Goal: Task Accomplishment & Management: Manage account settings

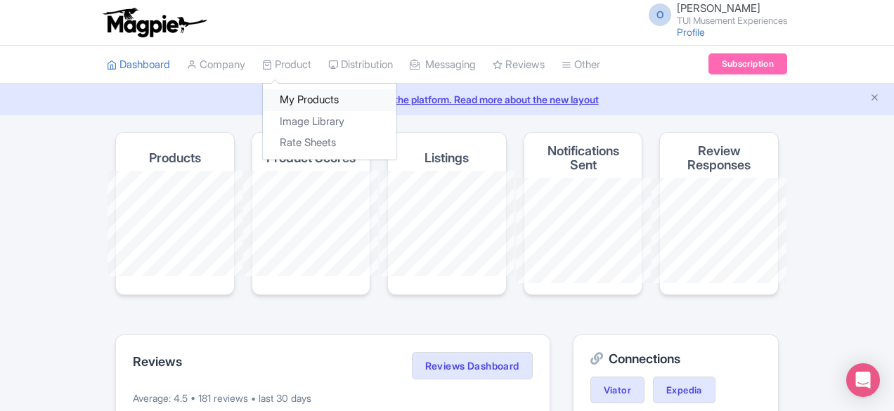
click at [263, 105] on link "My Products" at bounding box center [330, 100] width 134 height 22
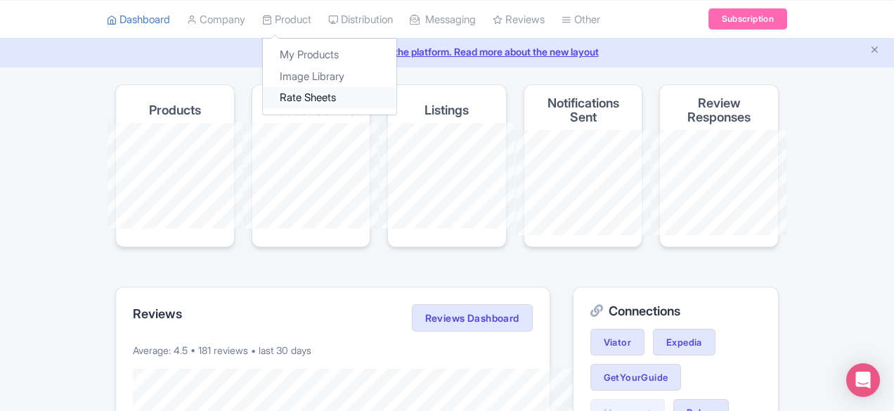
scroll to position [70, 0]
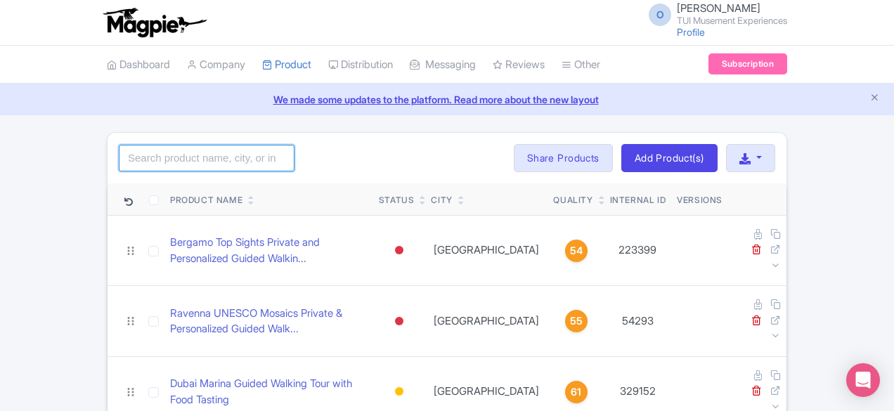
click at [143, 167] on input "search" at bounding box center [207, 158] width 176 height 27
click at [187, 65] on link "Company" at bounding box center [216, 65] width 58 height 39
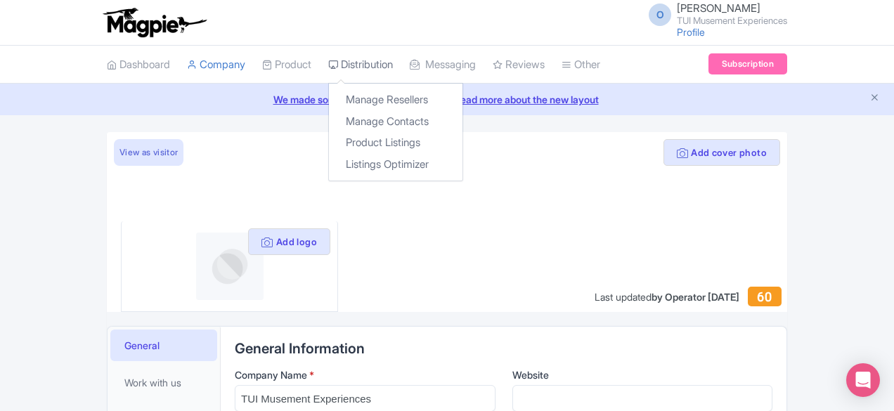
click at [328, 63] on link "Distribution" at bounding box center [360, 65] width 65 height 39
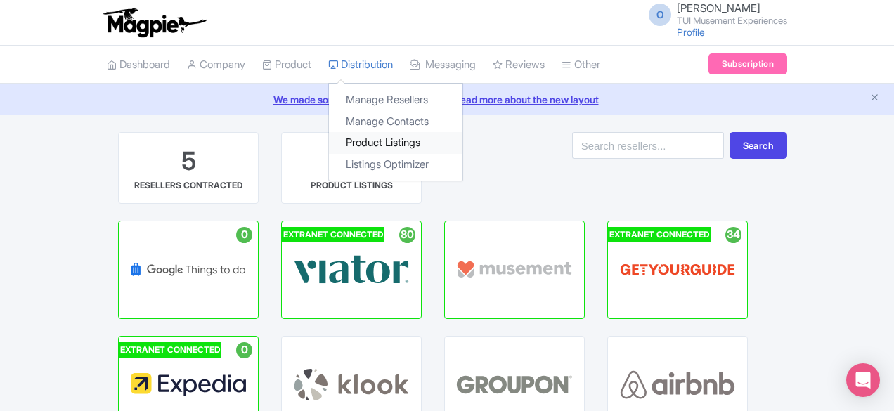
click at [329, 143] on link "Product Listings" at bounding box center [396, 143] width 134 height 22
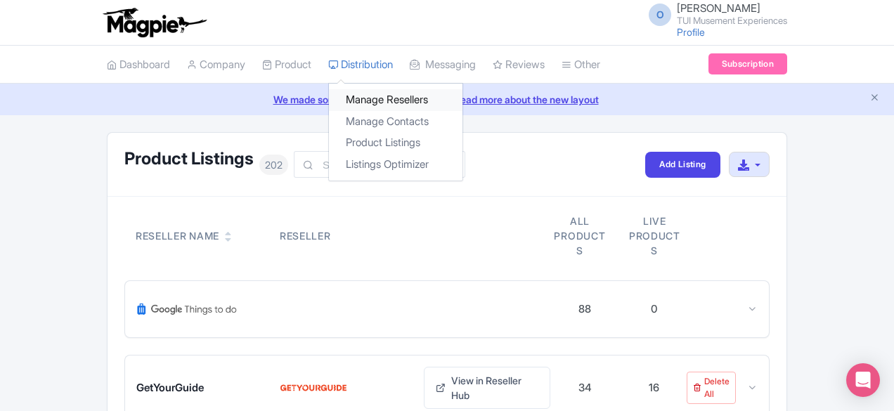
click at [329, 108] on link "Manage Resellers" at bounding box center [396, 100] width 134 height 22
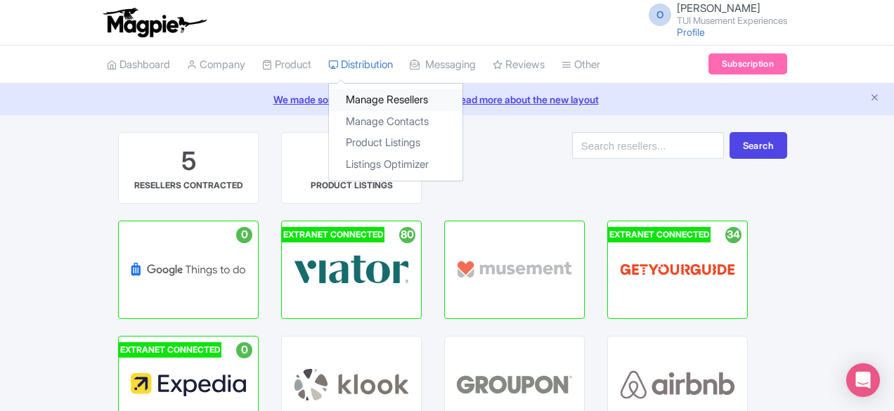
click at [329, 105] on link "Manage Resellers" at bounding box center [396, 100] width 134 height 22
click at [329, 158] on link "Listings Optimizer" at bounding box center [396, 165] width 134 height 22
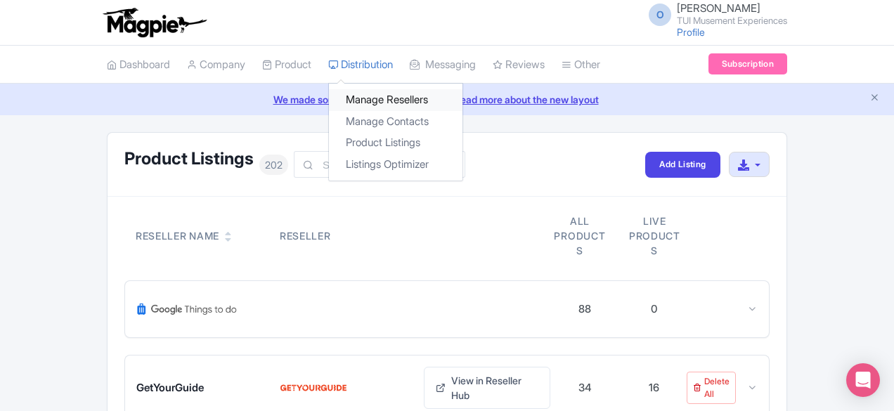
click at [329, 104] on link "Manage Resellers" at bounding box center [396, 100] width 134 height 22
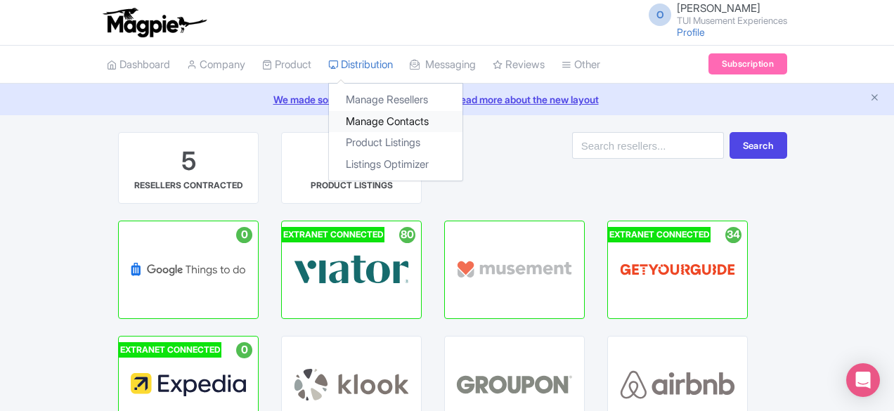
click at [329, 116] on link "Manage Contacts" at bounding box center [396, 122] width 134 height 22
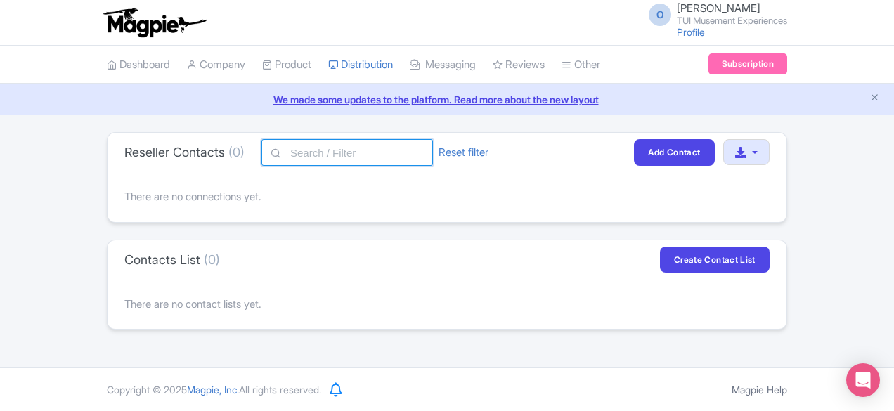
click at [262, 155] on input "text" at bounding box center [348, 152] width 172 height 27
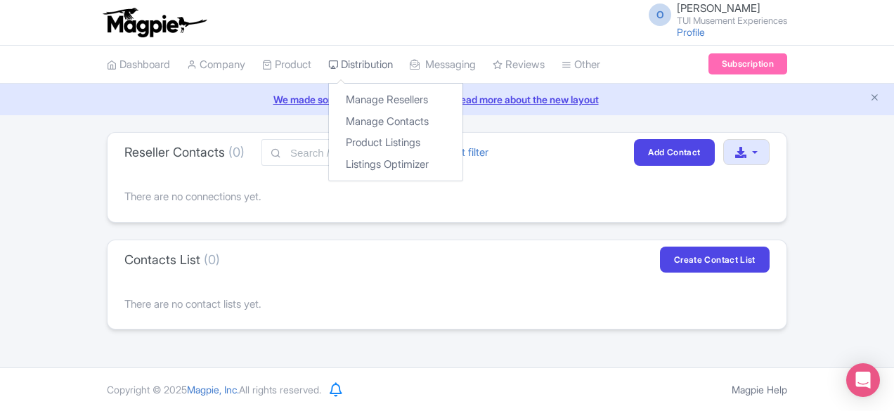
click at [328, 58] on link "Distribution" at bounding box center [360, 65] width 65 height 39
click at [329, 144] on link "Product Listings" at bounding box center [396, 143] width 134 height 22
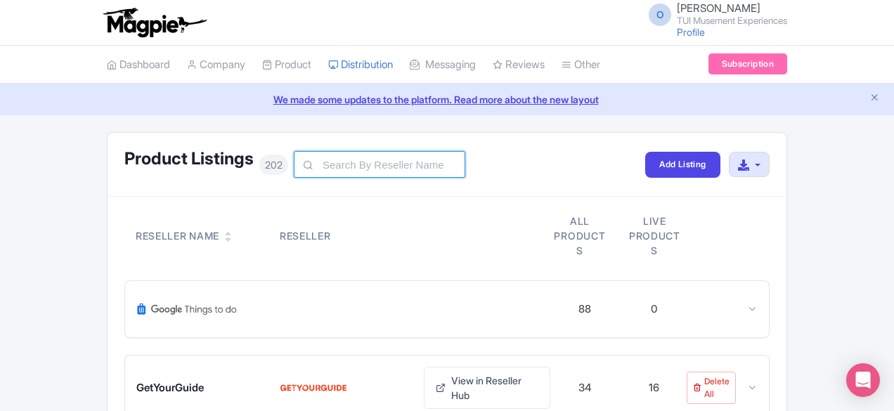
click at [294, 160] on input "text" at bounding box center [380, 164] width 172 height 27
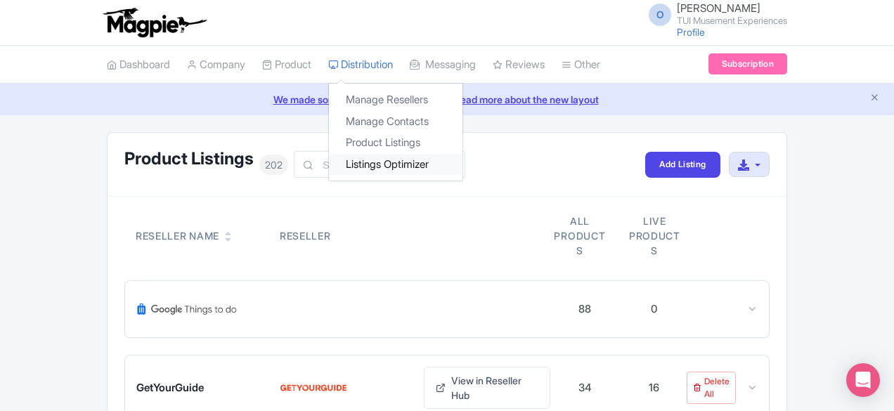
click at [329, 162] on link "Listings Optimizer" at bounding box center [396, 165] width 134 height 22
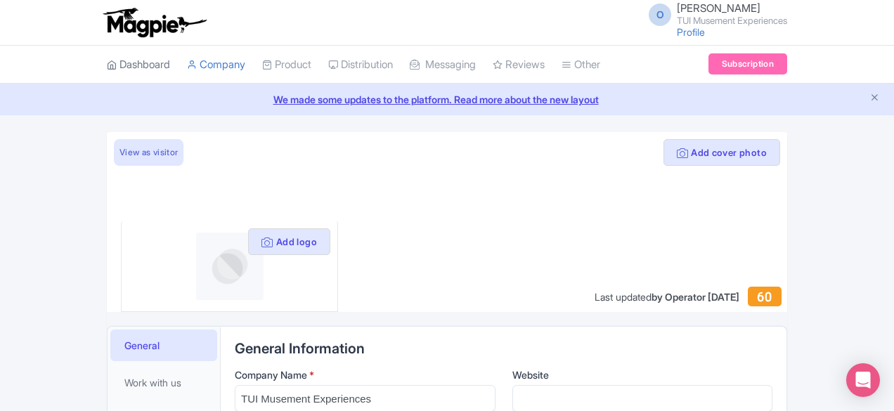
click at [107, 70] on link "Dashboard" at bounding box center [138, 65] width 63 height 39
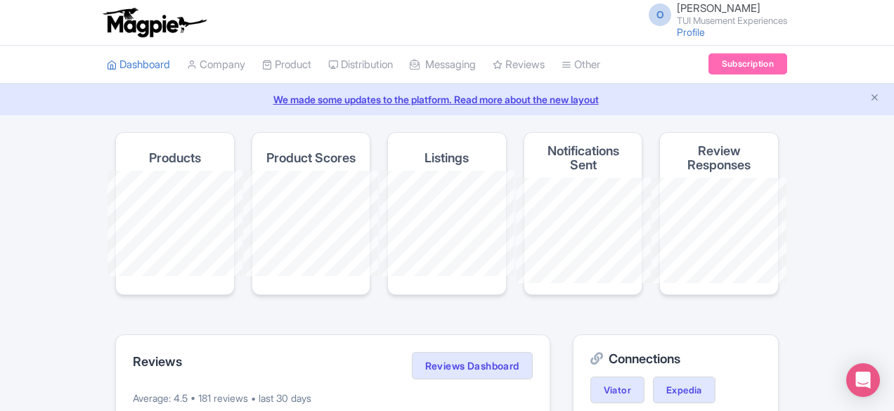
click at [100, 16] on img at bounding box center [154, 22] width 109 height 31
click at [187, 61] on link "Company" at bounding box center [216, 65] width 58 height 39
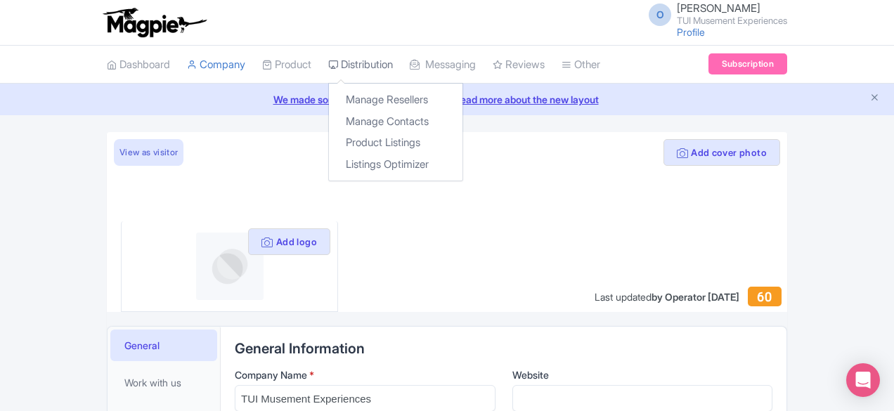
click at [328, 65] on link "Distribution" at bounding box center [360, 65] width 65 height 39
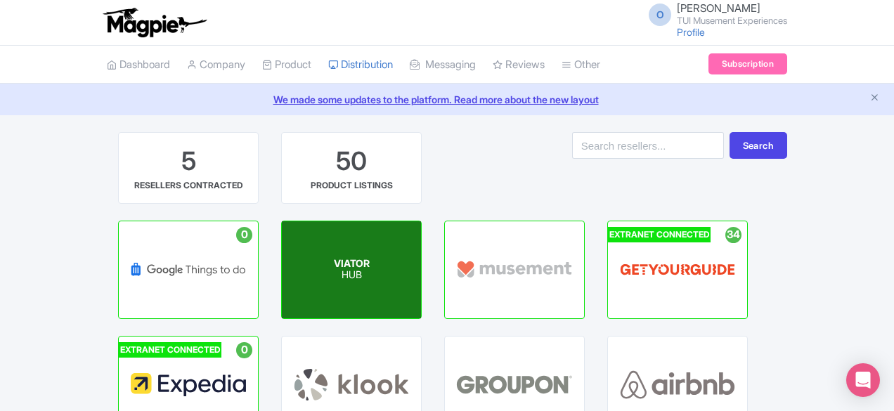
scroll to position [27, 0]
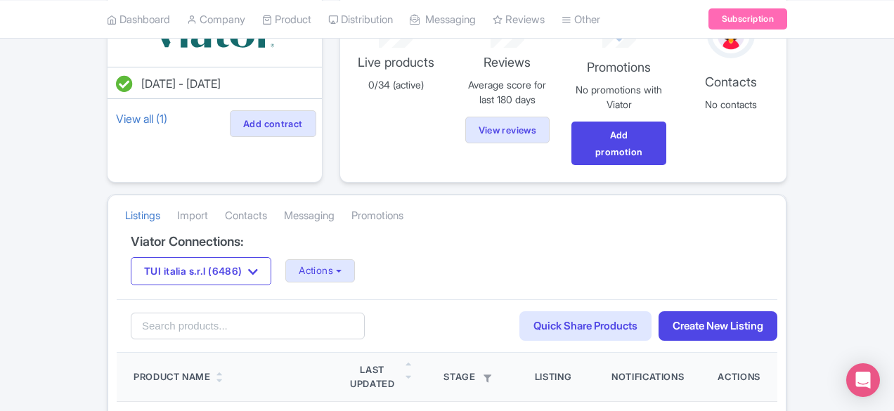
scroll to position [141, 0]
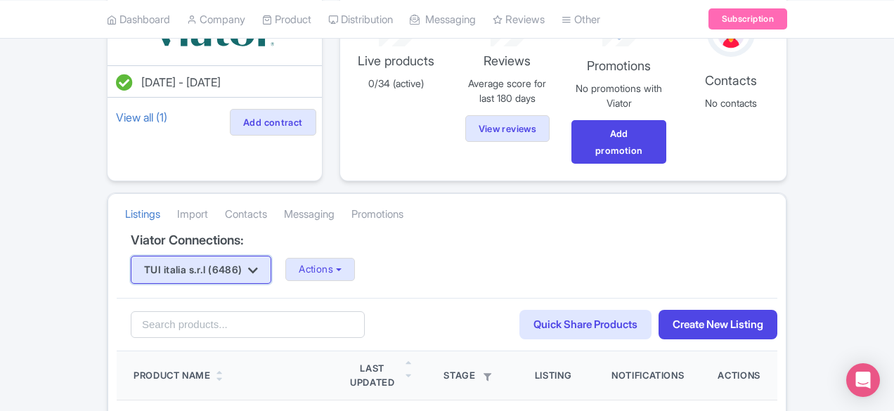
click at [131, 256] on button "TUI italia s.r.l (6486)" at bounding box center [201, 270] width 141 height 28
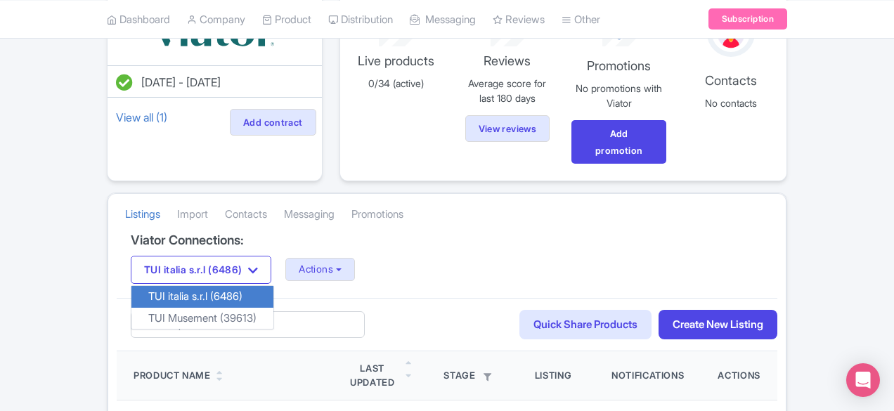
click at [471, 256] on div "TUI italia s.r.l (6486) TUI italia s.r.l (6486) TUI Musement (39613) Actions Up…" at bounding box center [447, 270] width 633 height 28
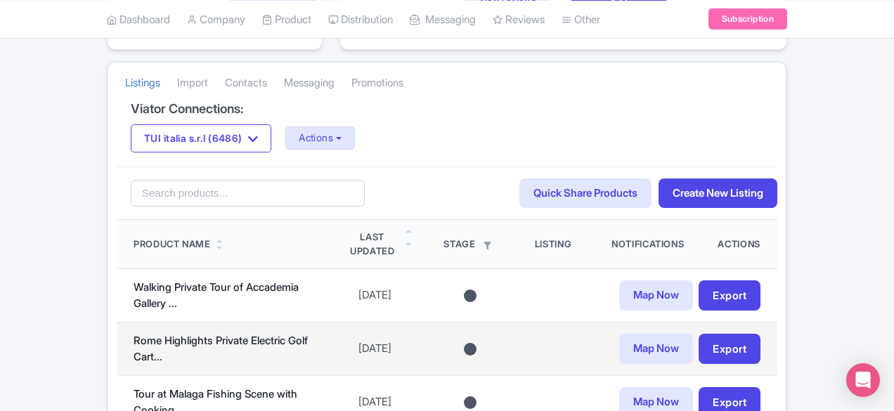
scroll to position [211, 0]
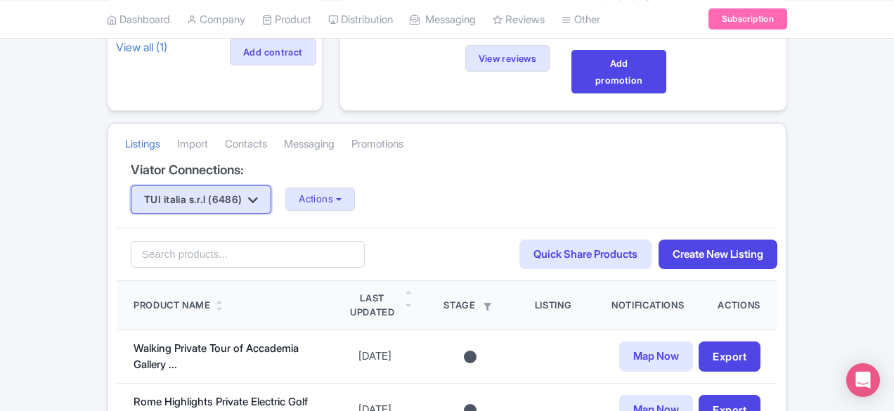
click at [131, 186] on button "TUI italia s.r.l (6486)" at bounding box center [201, 200] width 141 height 28
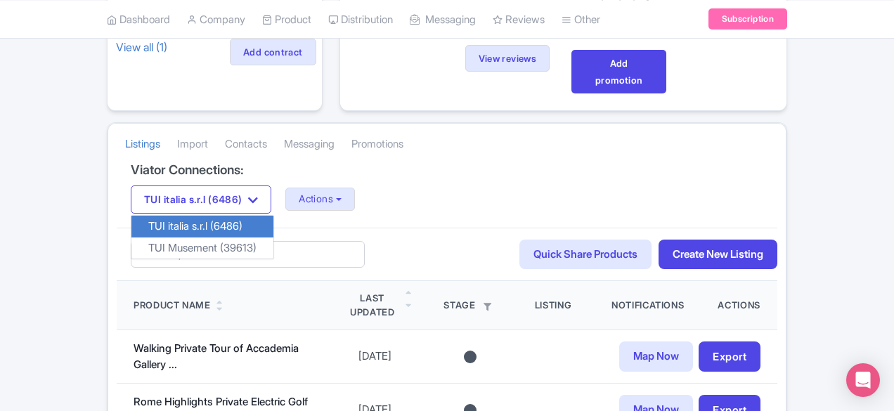
click at [131, 216] on link "TUI italia s.r.l (6486)" at bounding box center [202, 227] width 142 height 22
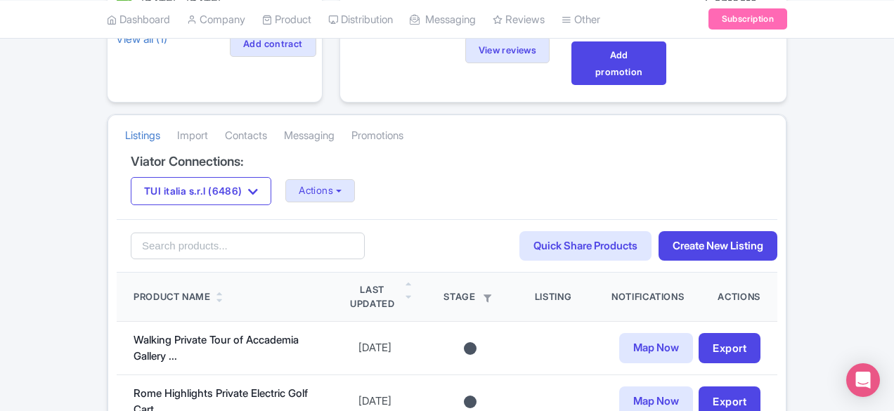
scroll to position [141, 0]
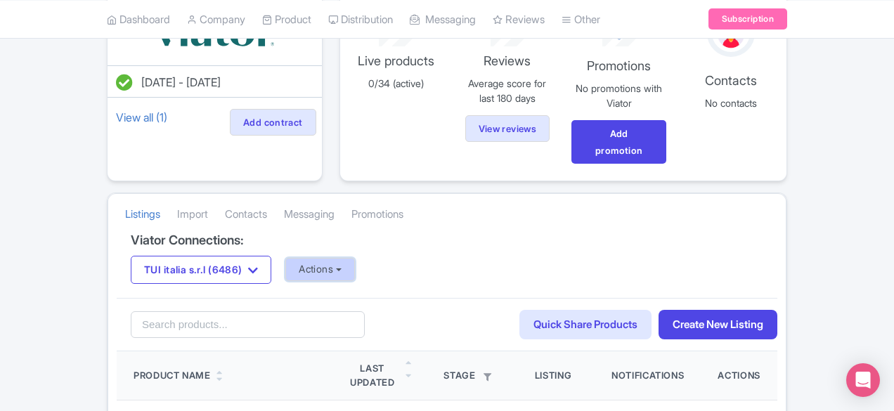
click at [285, 258] on button "Actions" at bounding box center [320, 269] width 70 height 23
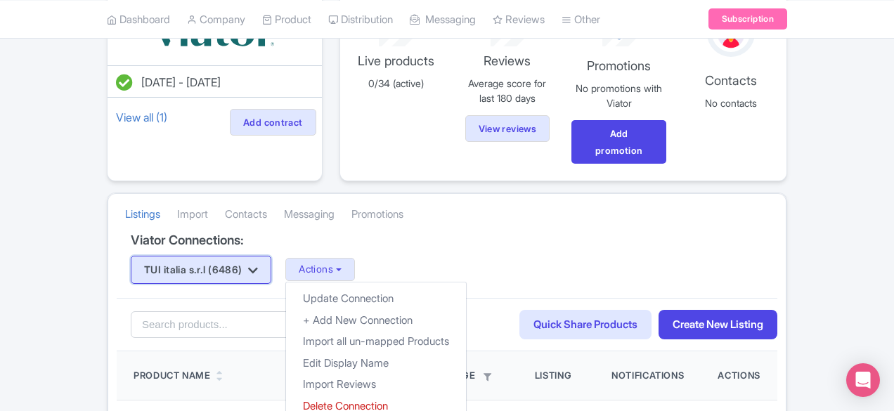
click at [167, 256] on button "TUI italia s.r.l (6486)" at bounding box center [201, 270] width 141 height 28
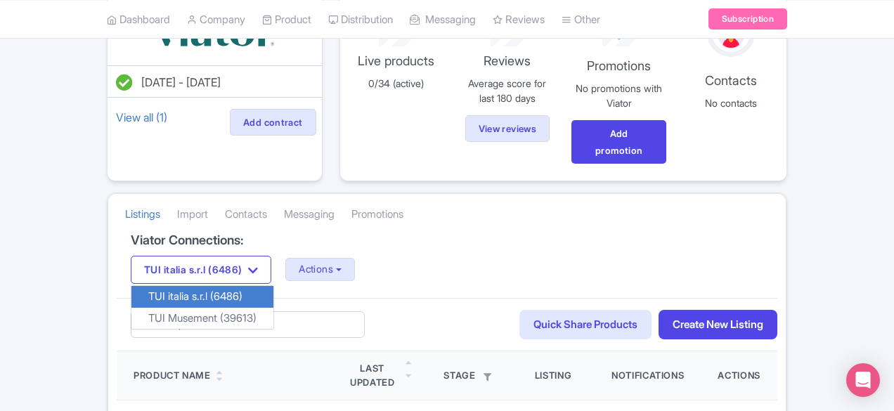
click at [398, 256] on div "TUI italia s.r.l (6486) TUI italia s.r.l (6486) TUI Musement (39613) Actions Up…" at bounding box center [447, 270] width 633 height 28
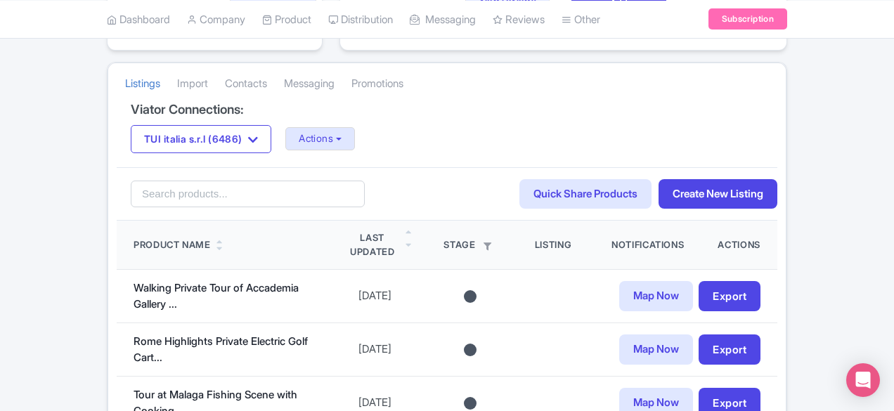
scroll to position [211, 0]
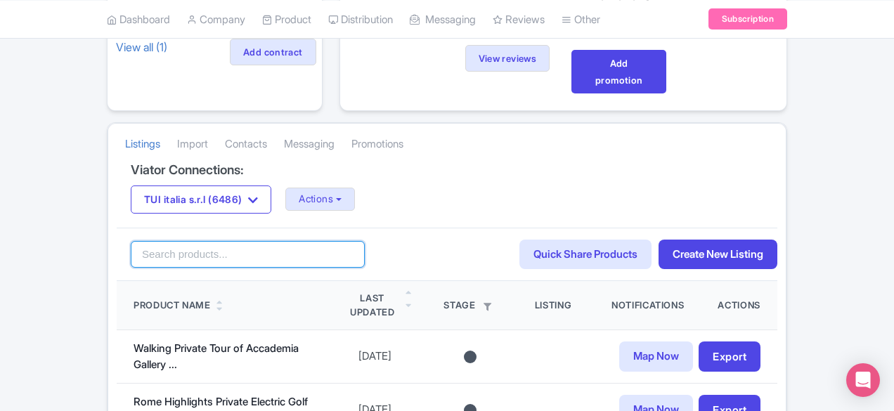
click at [215, 241] on input "search" at bounding box center [248, 254] width 234 height 27
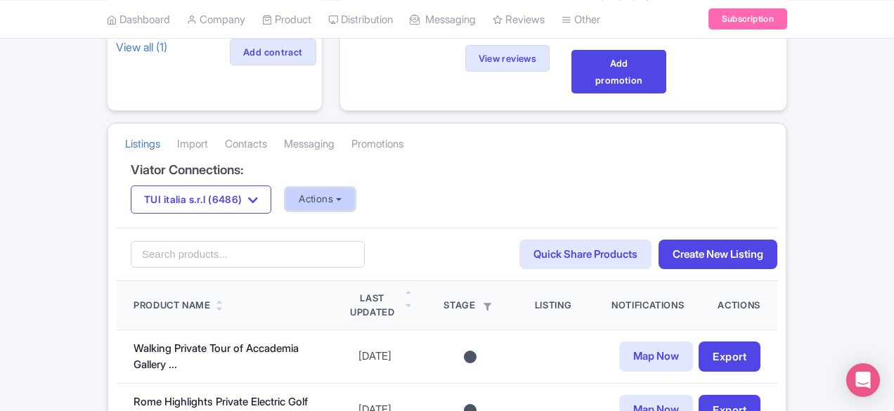
click at [285, 188] on button "Actions" at bounding box center [320, 199] width 70 height 23
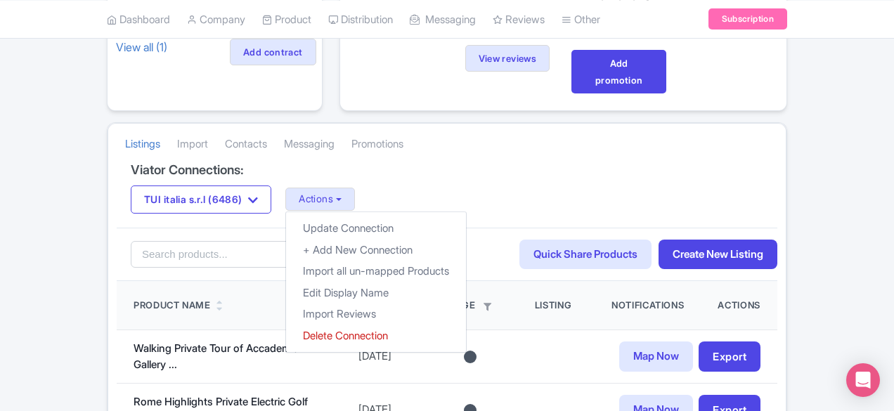
click at [484, 186] on div "TUI italia s.r.l (6486) TUI italia s.r.l (6486) TUI Musement (39613) Actions Up…" at bounding box center [447, 200] width 633 height 28
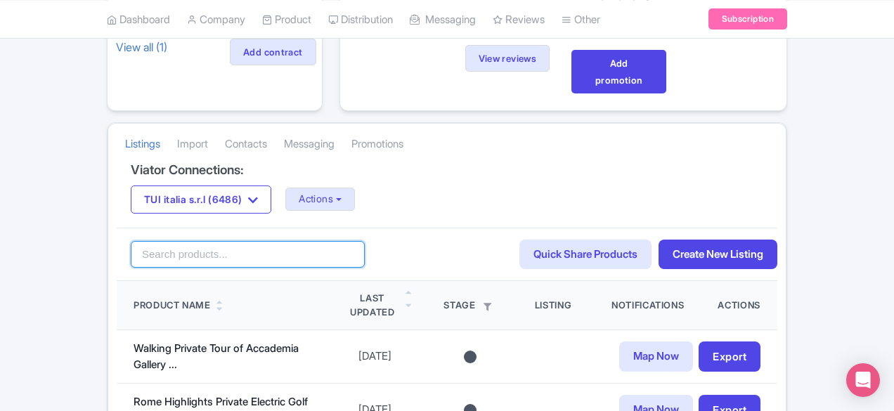
click at [195, 241] on input "search" at bounding box center [248, 254] width 234 height 27
click at [131, 241] on input "sicily" at bounding box center [248, 254] width 234 height 27
type input "sicily"
click button "Search" at bounding box center [0, 0] width 0 height 0
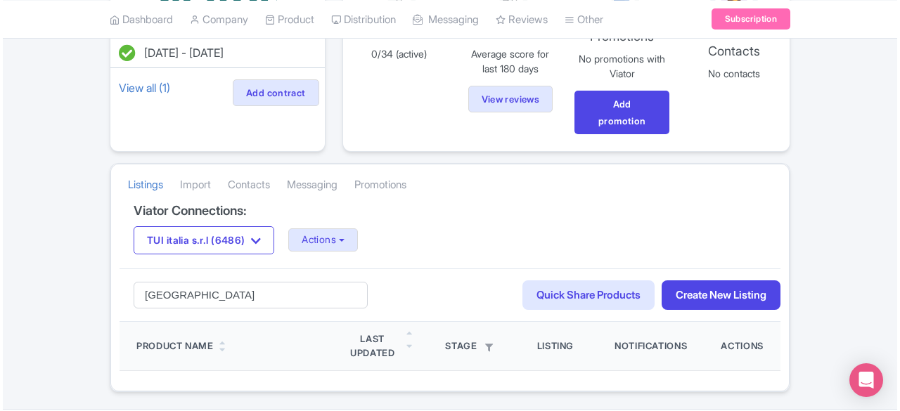
scroll to position [172, 0]
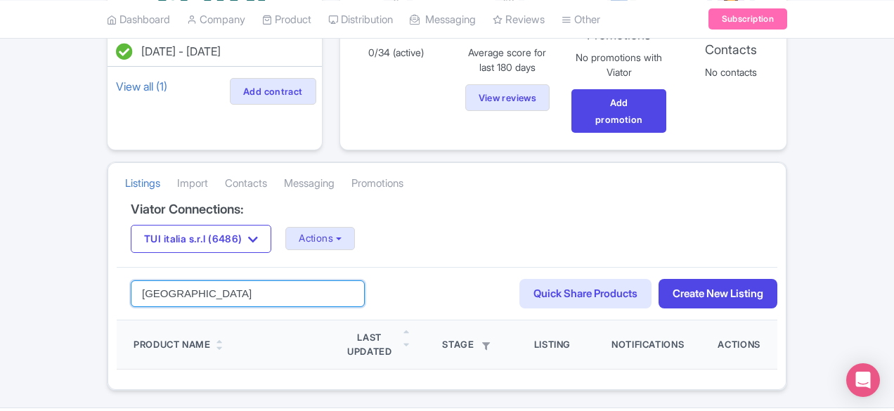
click at [240, 281] on input "sicily" at bounding box center [248, 294] width 234 height 27
click at [156, 281] on input "search" at bounding box center [248, 294] width 234 height 27
type input "godfather"
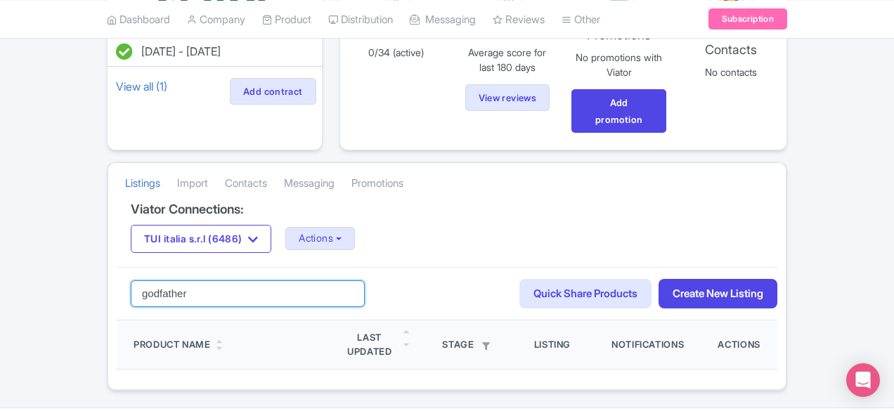
click button "Search" at bounding box center [0, 0] width 0 height 0
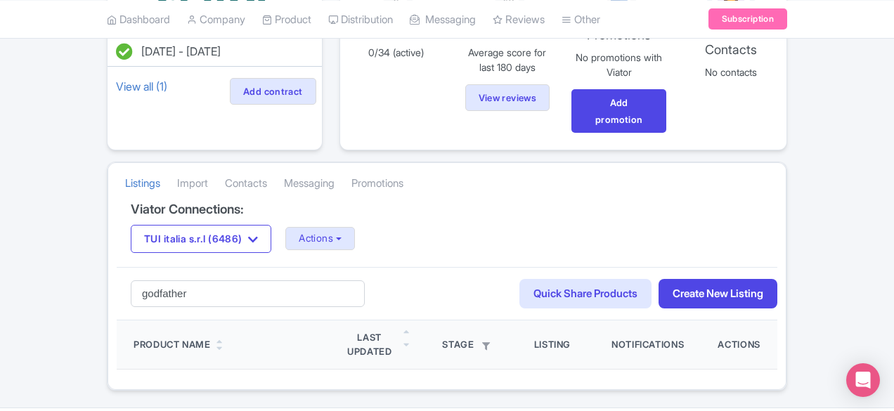
click at [268, 267] on div "godfather Search Quick Share Products Create New Listing" at bounding box center [447, 294] width 661 height 54
click at [285, 227] on button "Actions" at bounding box center [320, 238] width 70 height 23
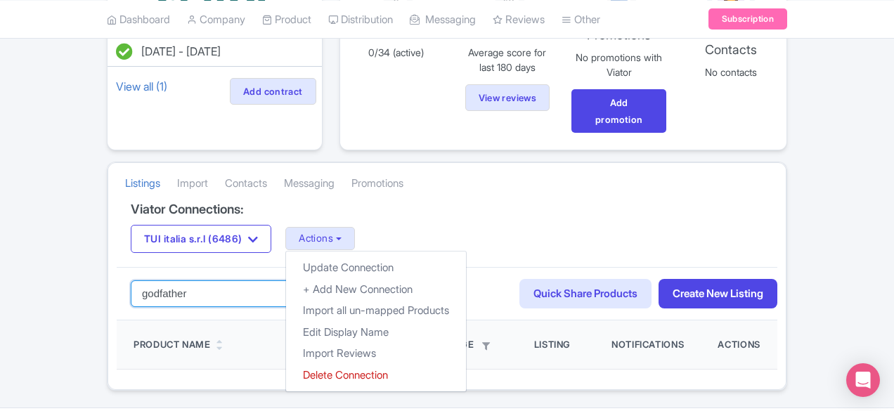
click at [165, 281] on input "godfather" at bounding box center [248, 294] width 234 height 27
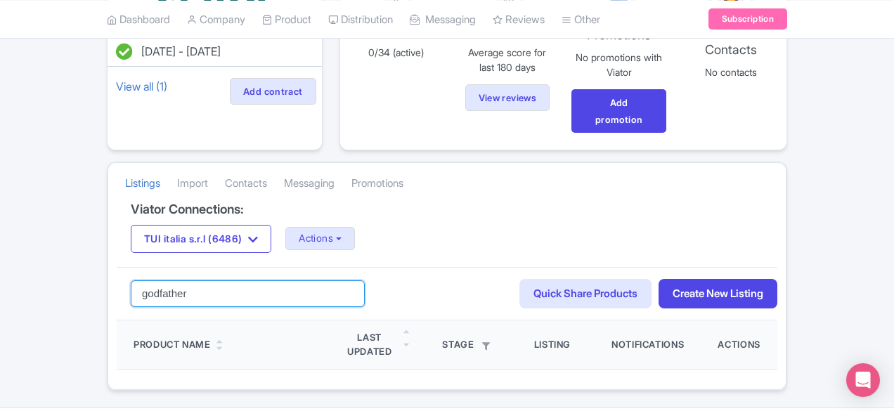
click at [165, 281] on input "godfather" at bounding box center [248, 294] width 234 height 27
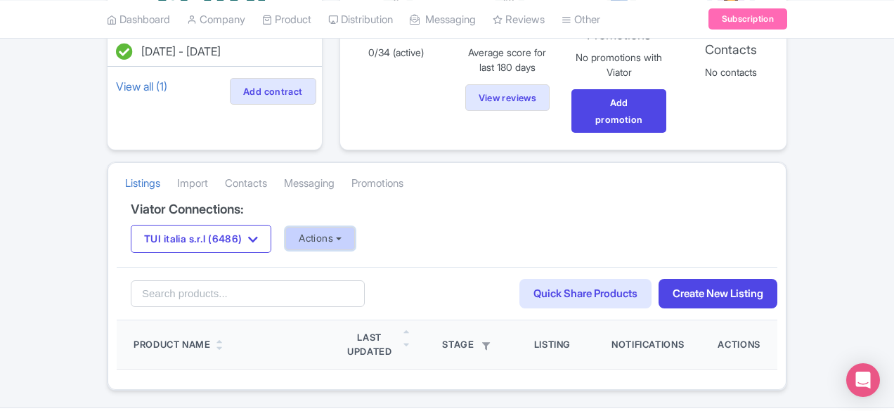
click at [285, 227] on button "Actions" at bounding box center [320, 238] width 70 height 23
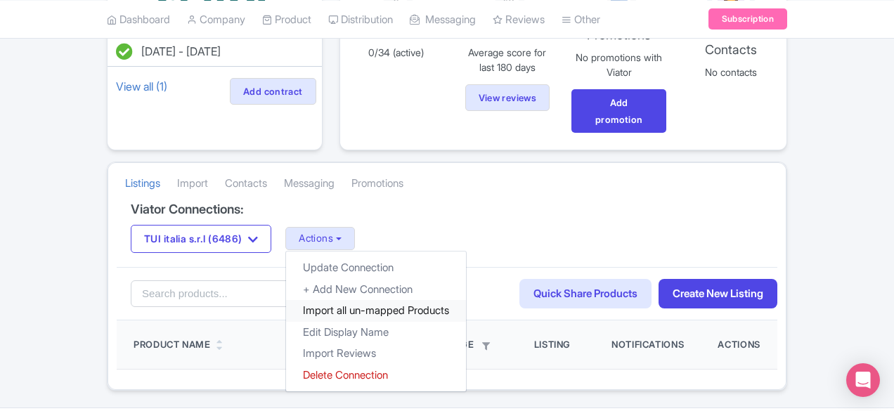
click at [286, 300] on link "Import all un-mapped Products" at bounding box center [376, 311] width 180 height 22
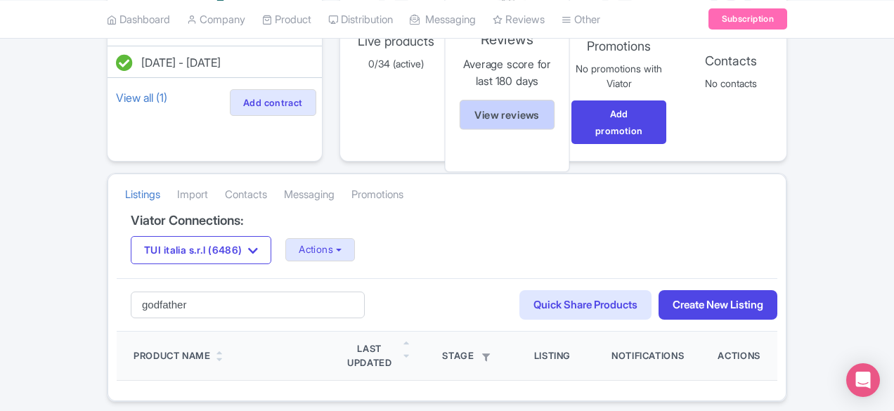
scroll to position [172, 0]
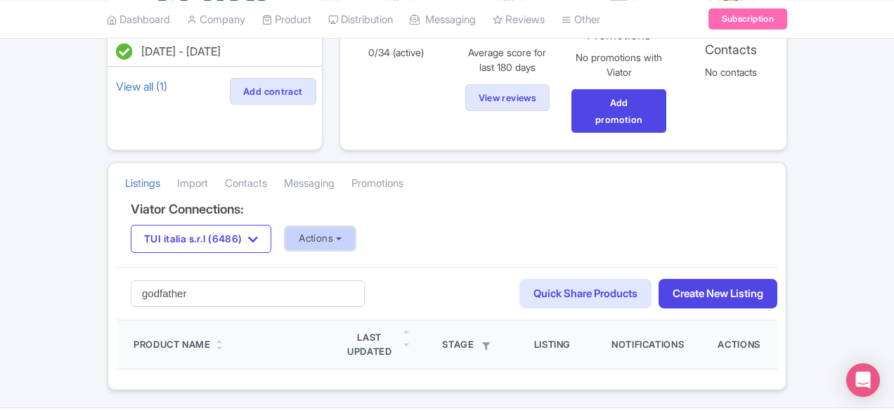
click at [285, 227] on button "Actions" at bounding box center [320, 238] width 70 height 23
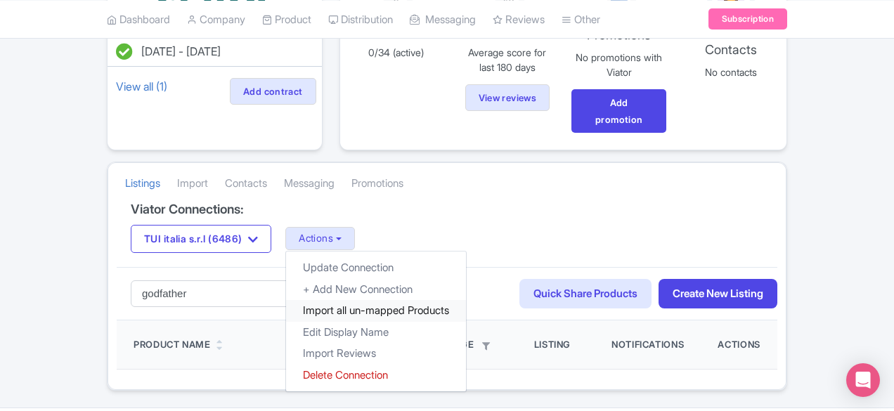
click at [286, 300] on link "Import all un-mapped Products" at bounding box center [376, 311] width 180 height 22
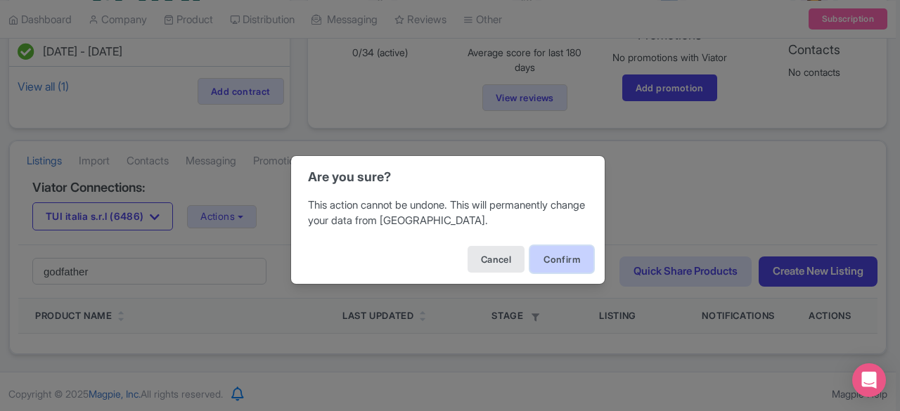
click at [537, 254] on button "Confirm" at bounding box center [561, 259] width 63 height 27
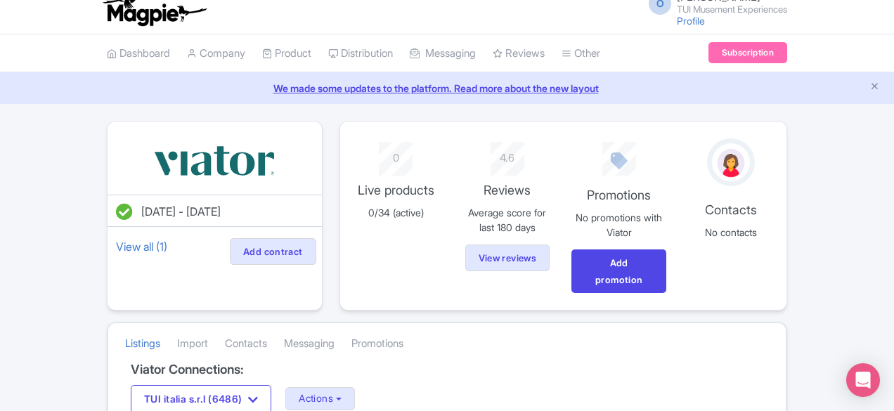
scroll to position [0, 0]
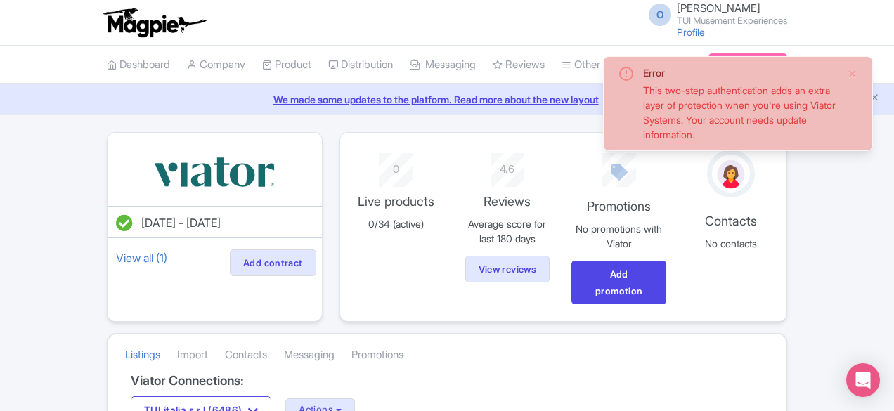
scroll to position [172, 0]
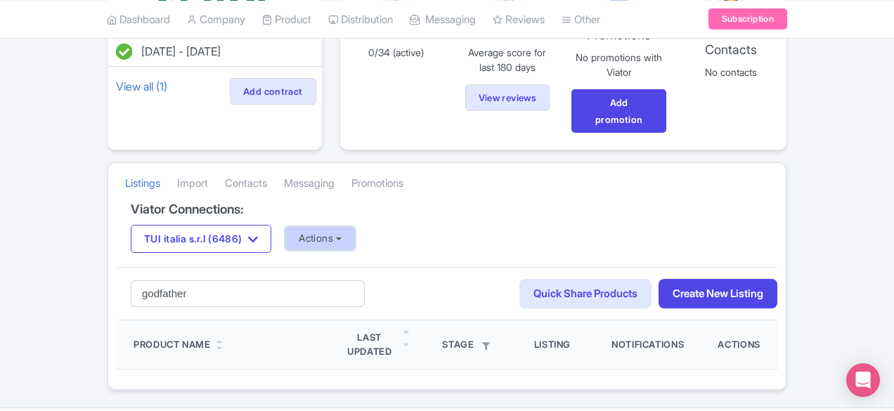
click at [285, 227] on button "Actions" at bounding box center [320, 238] width 70 height 23
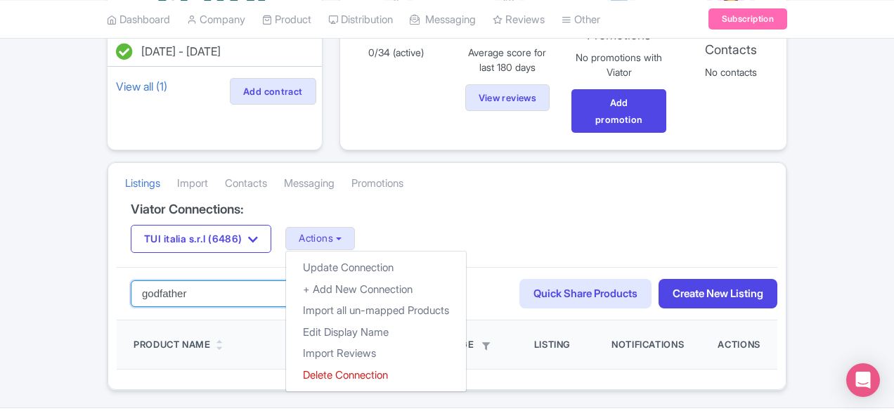
click at [180, 281] on input "godfather" at bounding box center [248, 294] width 234 height 27
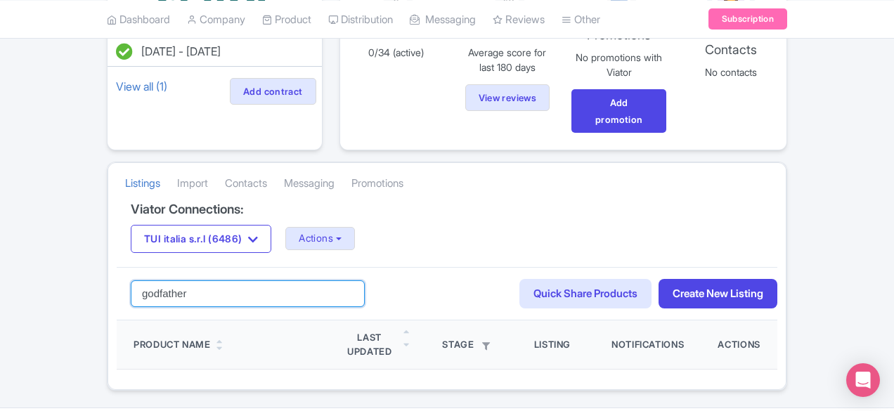
click at [180, 281] on input "godfather" at bounding box center [248, 294] width 234 height 27
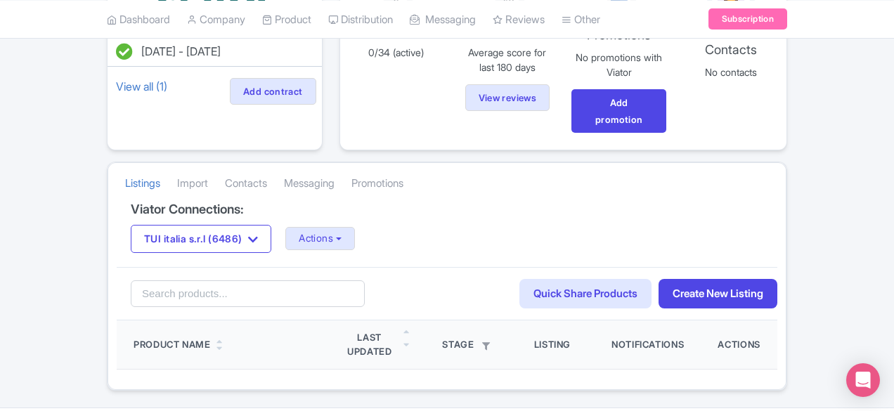
click at [391, 267] on div "Search Quick Share Products Create New Listing" at bounding box center [447, 294] width 661 height 54
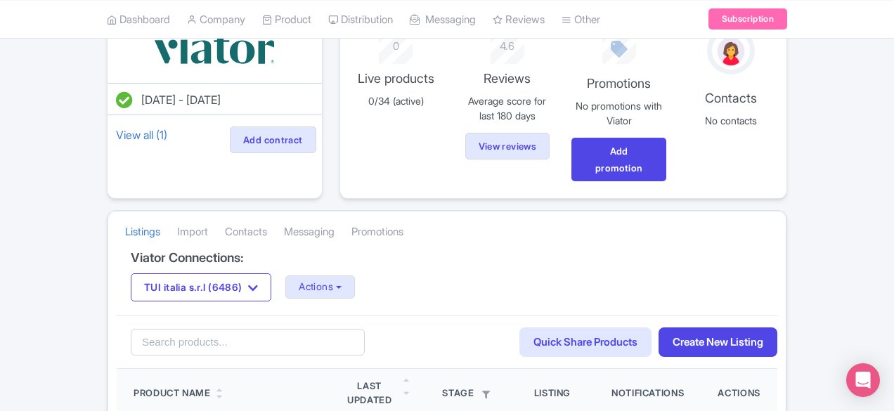
scroll to position [101, 0]
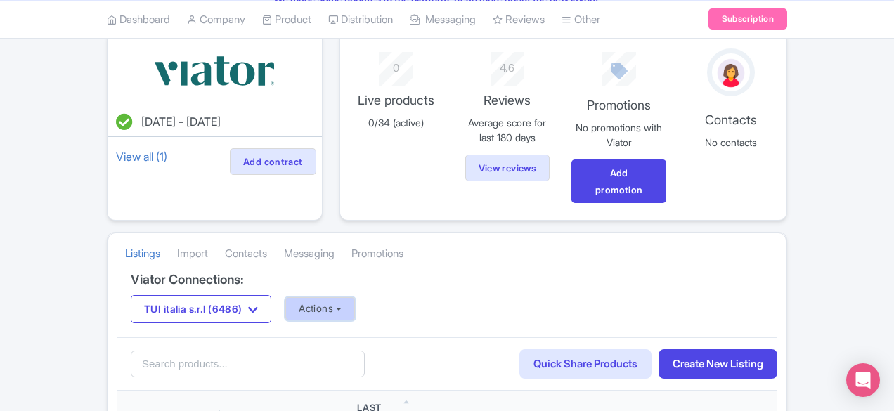
click at [285, 297] on button "Actions" at bounding box center [320, 308] width 70 height 23
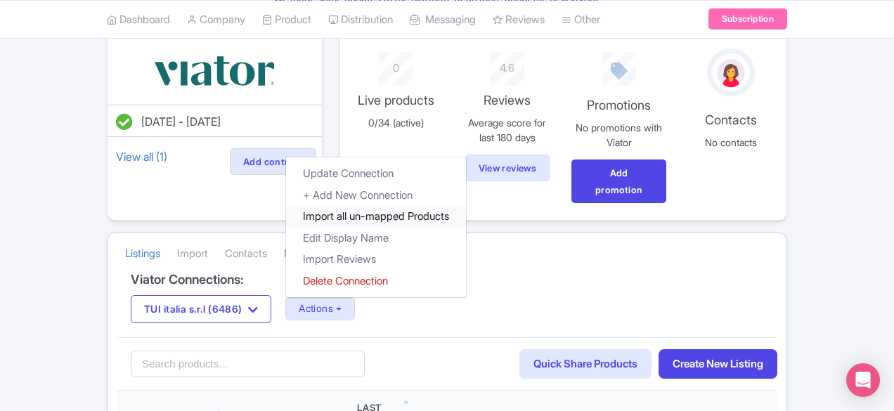
click at [286, 206] on link "Import all un-mapped Products" at bounding box center [376, 217] width 180 height 22
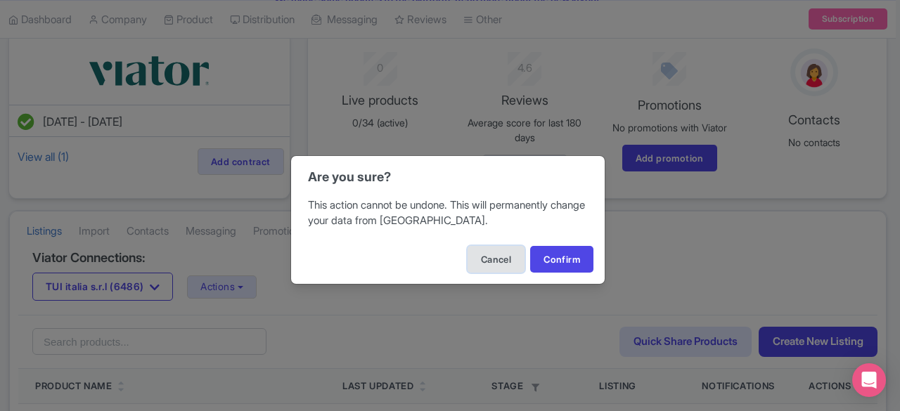
click at [493, 264] on button "Cancel" at bounding box center [496, 259] width 57 height 27
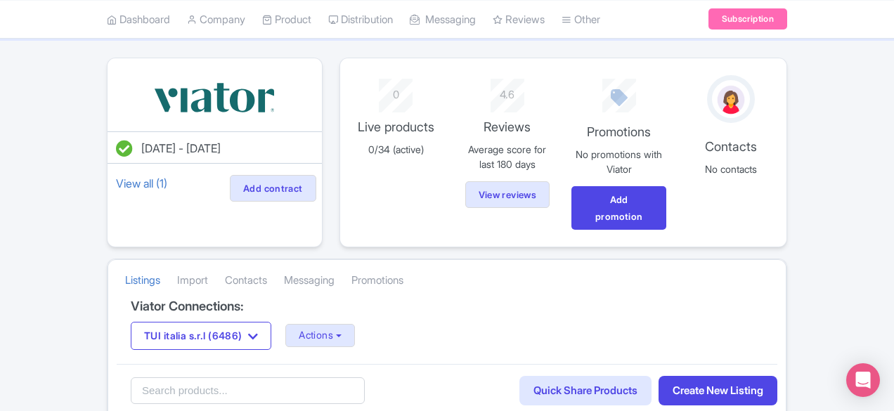
scroll to position [172, 0]
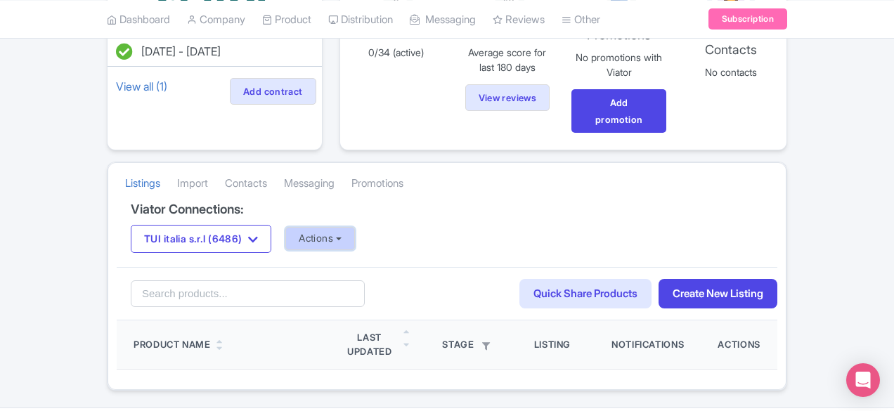
click at [285, 227] on button "Actions" at bounding box center [320, 238] width 70 height 23
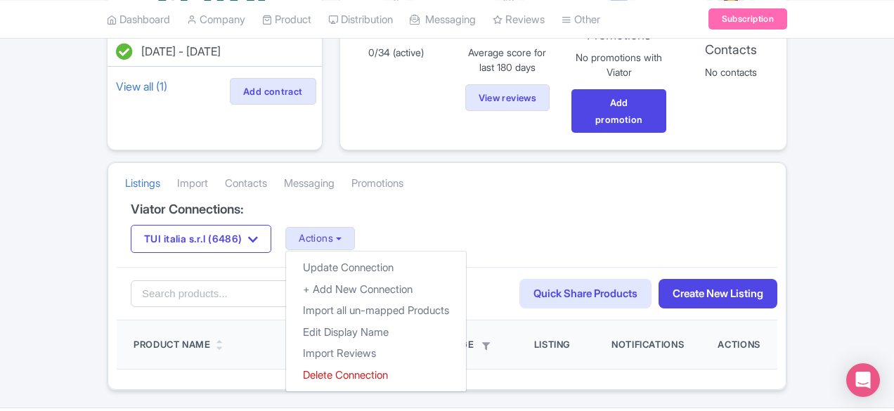
click at [371, 225] on div "TUI italia s.r.l (6486) TUI italia s.r.l (6486) TUI Musement (39613) Actions Up…" at bounding box center [447, 239] width 633 height 28
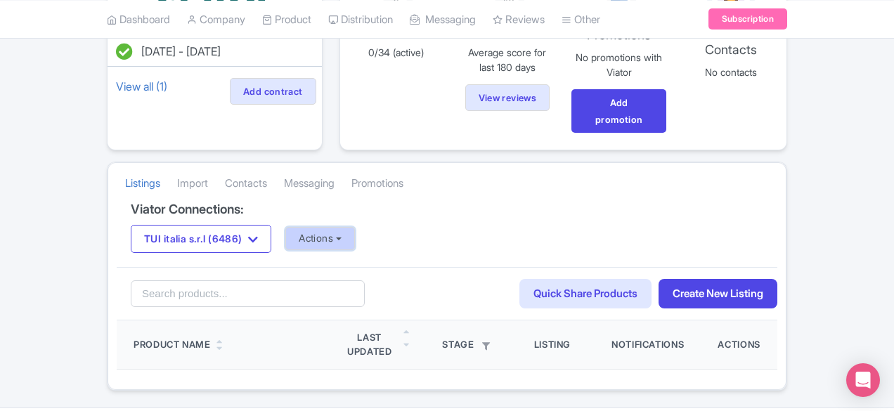
click at [285, 227] on button "Actions" at bounding box center [320, 238] width 70 height 23
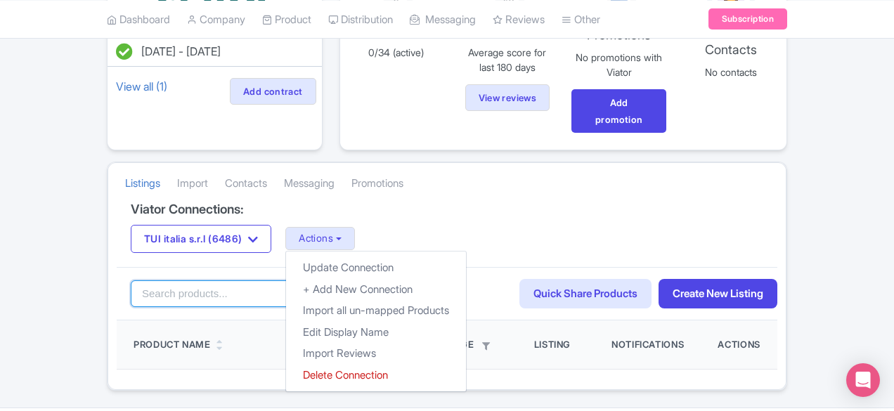
click at [162, 281] on input "search" at bounding box center [248, 294] width 234 height 27
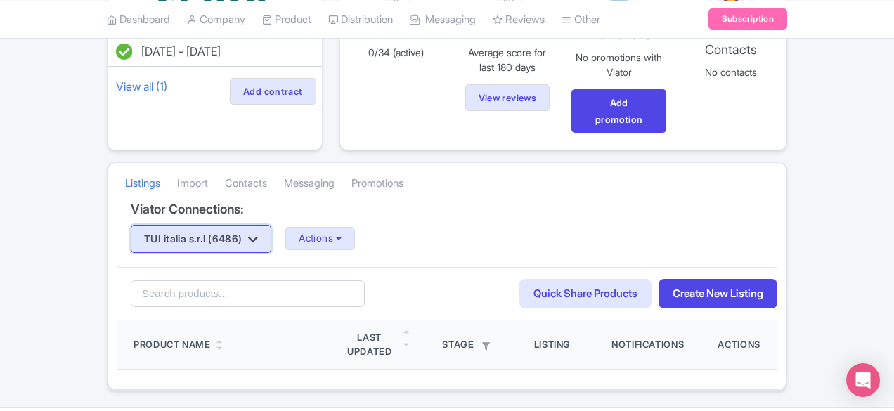
click at [149, 225] on button "TUI italia s.r.l (6486)" at bounding box center [201, 239] width 141 height 28
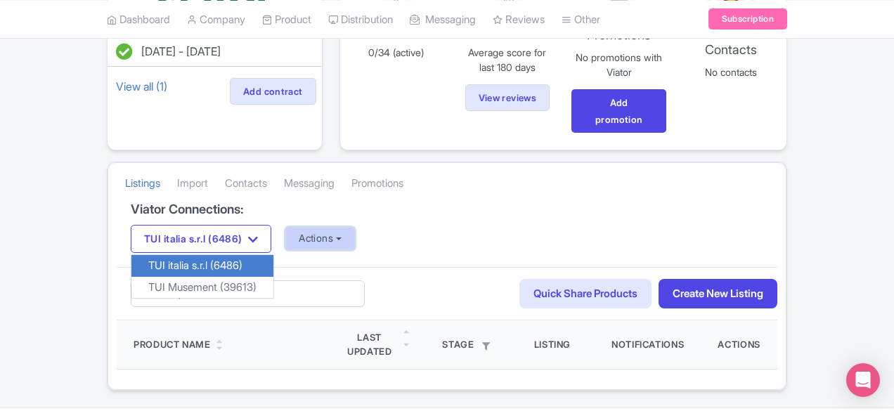
click at [285, 227] on button "Actions" at bounding box center [320, 238] width 70 height 23
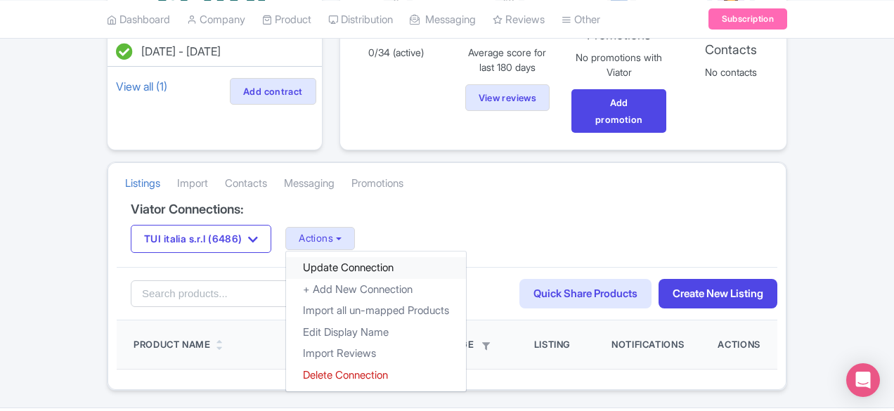
click at [286, 257] on link "Update Connection" at bounding box center [376, 268] width 180 height 22
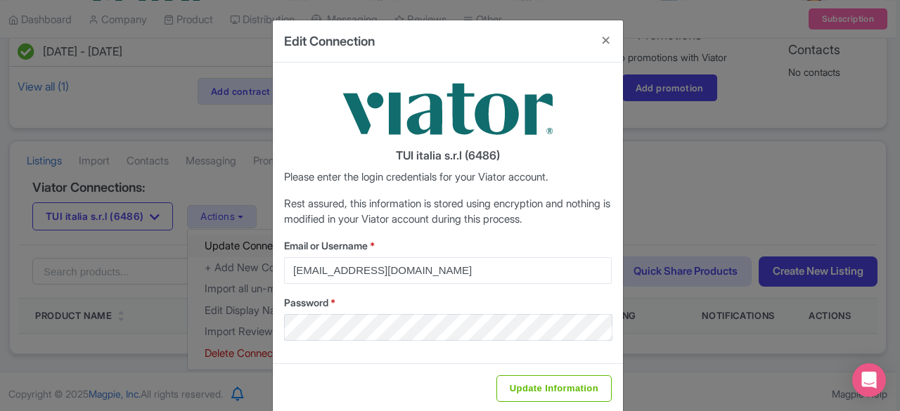
scroll to position [20, 0]
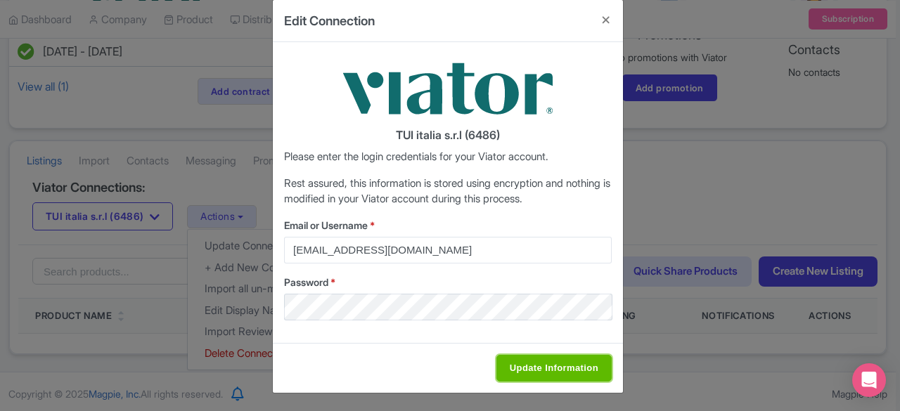
click at [542, 366] on input "Update Information" at bounding box center [553, 368] width 115 height 27
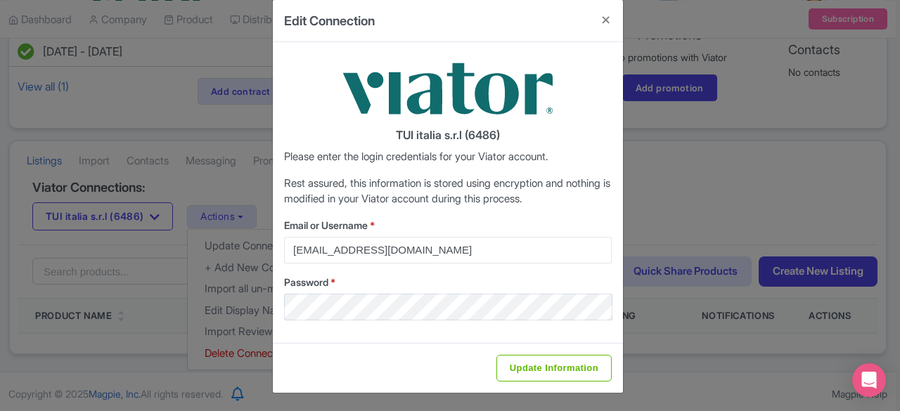
type input "Saving..."
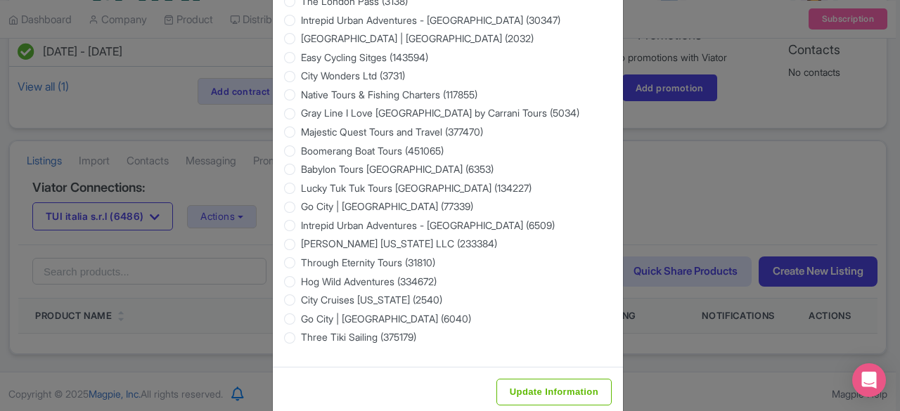
scroll to position [2358, 0]
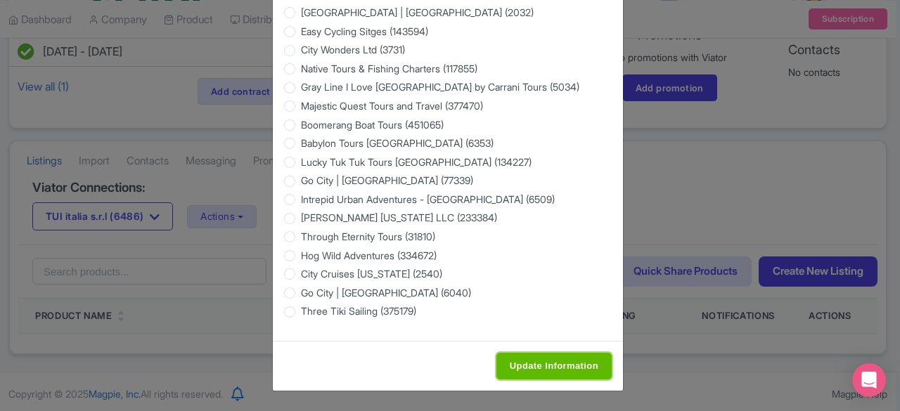
click at [541, 368] on input "Update Information" at bounding box center [553, 366] width 115 height 27
type input "Saving..."
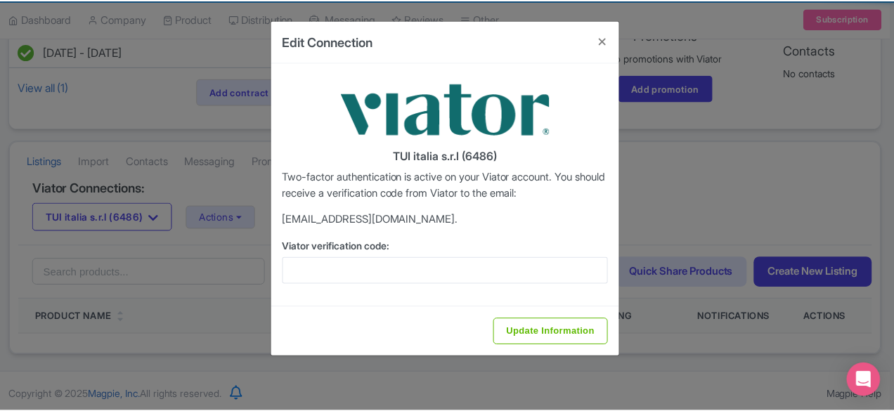
scroll to position [0, 0]
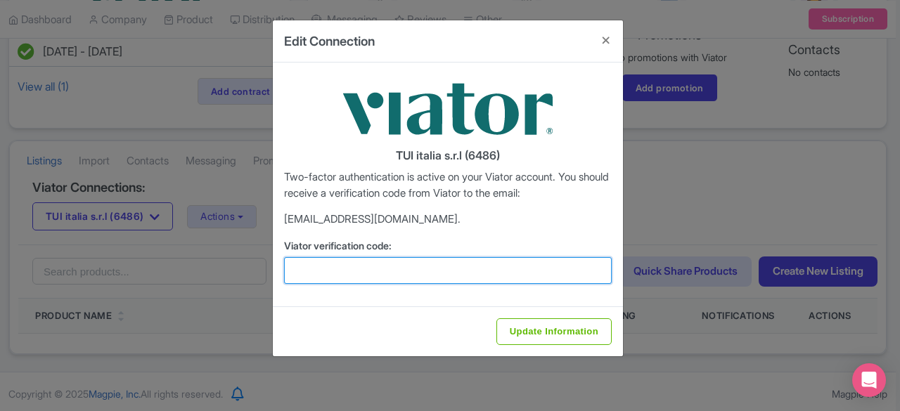
click at [502, 274] on input "Viator verification code:" at bounding box center [448, 270] width 328 height 27
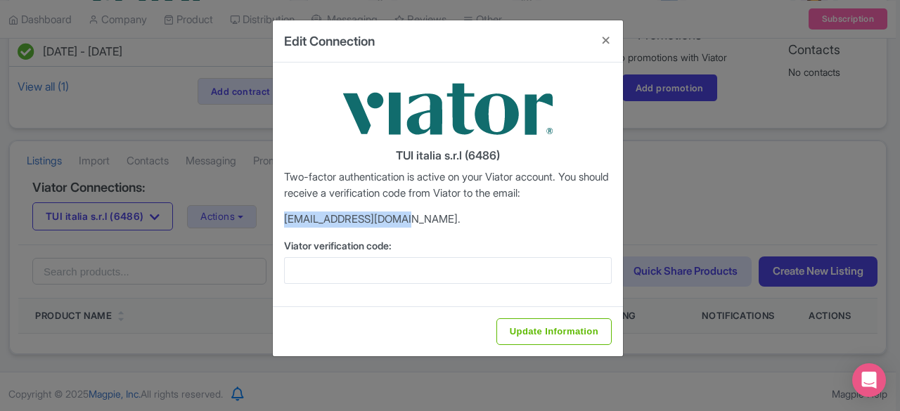
drag, startPoint x: 402, startPoint y: 224, endPoint x: 255, endPoint y: 224, distance: 147.0
click at [255, 224] on div "Edit Connection TUI italia s.r.l (6486) Two-factor authentication is active on …" at bounding box center [450, 205] width 900 height 411
click at [399, 231] on div "TUI italia s.r.l (6486) Two-factor authentication is active on your Viator acco…" at bounding box center [448, 185] width 350 height 244
click at [603, 35] on button "Close" at bounding box center [606, 40] width 34 height 40
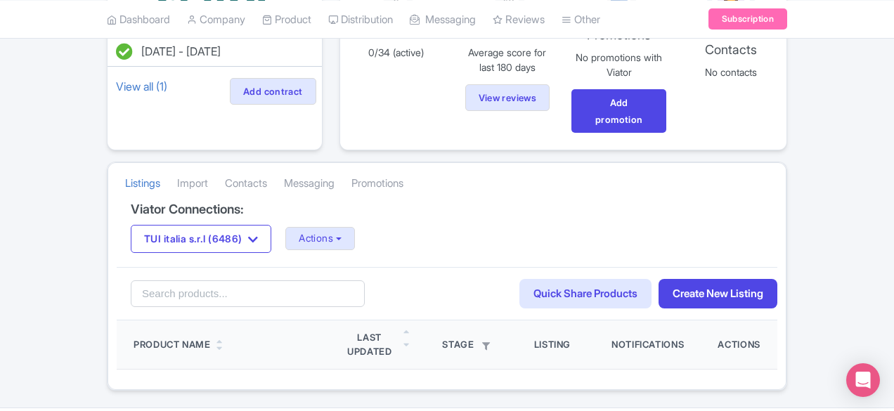
click at [487, 202] on h4 "Viator Connections:" at bounding box center [447, 209] width 633 height 14
click at [626, 240] on html "O Olga Giali TUI Musement Experiences Profile Users Settings Sign out Dashboard…" at bounding box center [447, 33] width 894 height 411
click at [248, 234] on icon "button" at bounding box center [253, 239] width 10 height 11
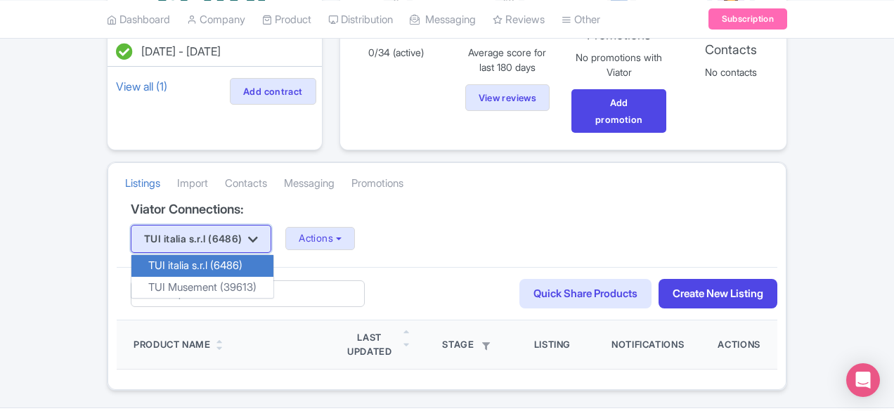
click at [248, 234] on icon "button" at bounding box center [253, 239] width 10 height 11
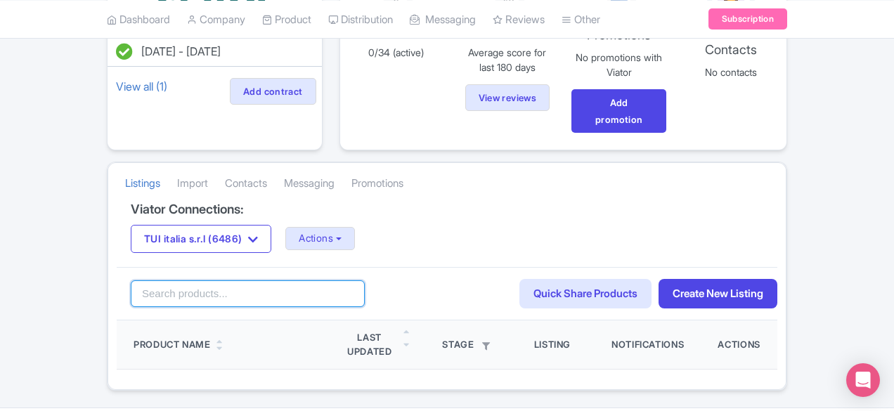
click at [186, 281] on input "search" at bounding box center [248, 294] width 234 height 27
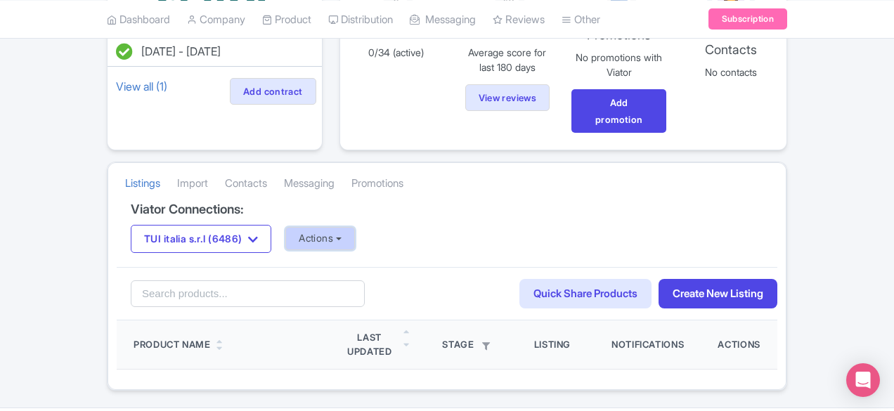
click at [285, 227] on button "Actions" at bounding box center [320, 238] width 70 height 23
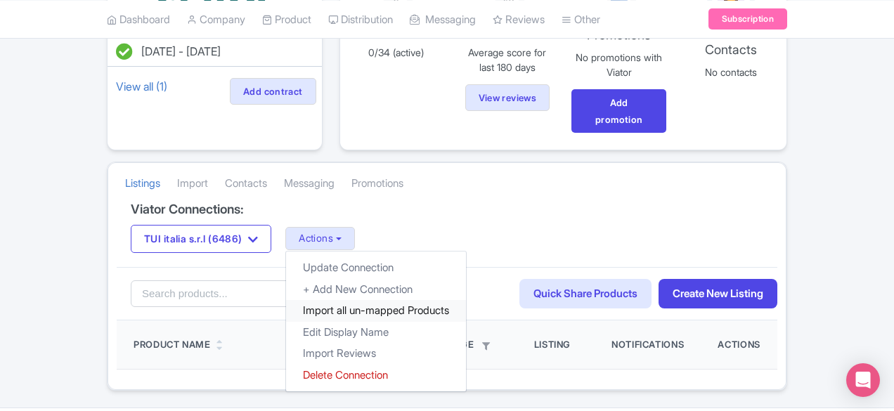
click at [286, 300] on link "Import all un-mapped Products" at bounding box center [376, 311] width 180 height 22
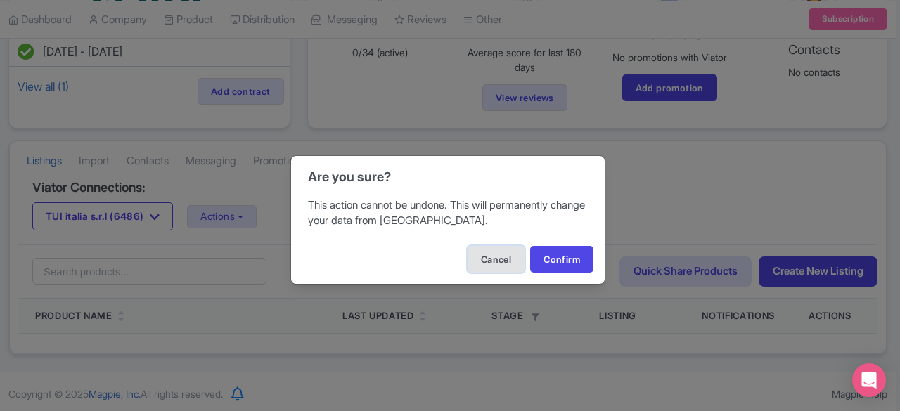
click at [489, 260] on button "Cancel" at bounding box center [496, 259] width 57 height 27
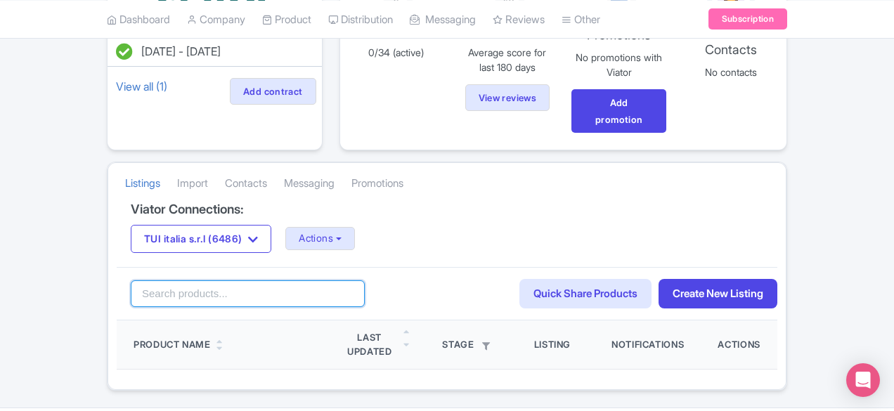
click at [219, 281] on input "search" at bounding box center [248, 294] width 234 height 27
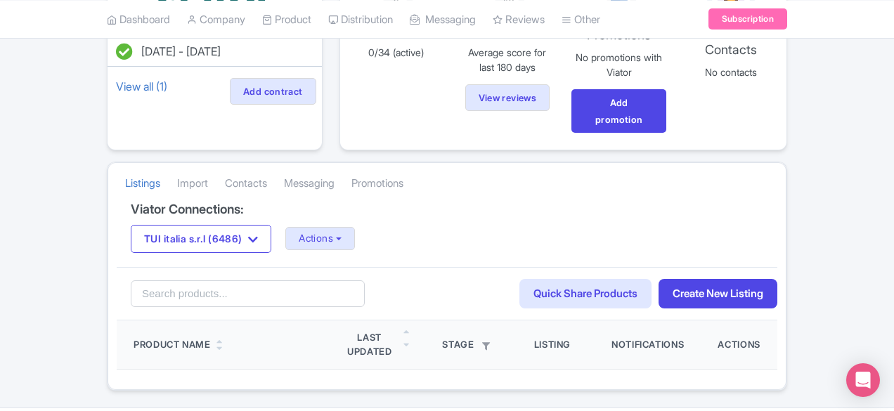
click at [499, 267] on div "Search Quick Share Products Create New Listing" at bounding box center [447, 294] width 661 height 54
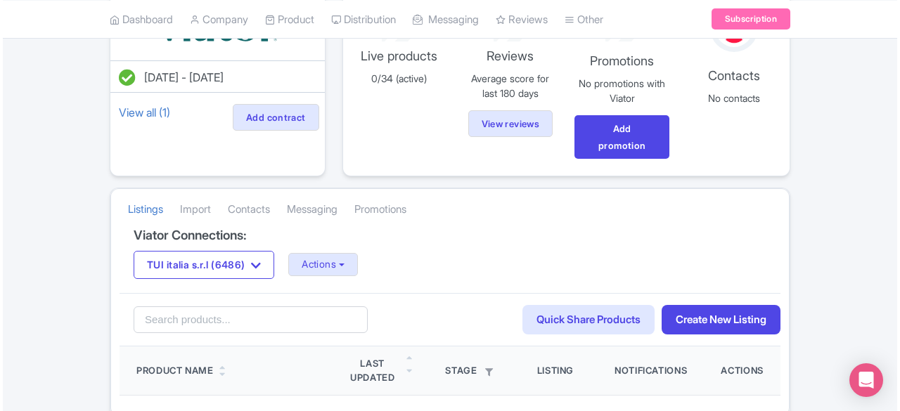
scroll to position [172, 0]
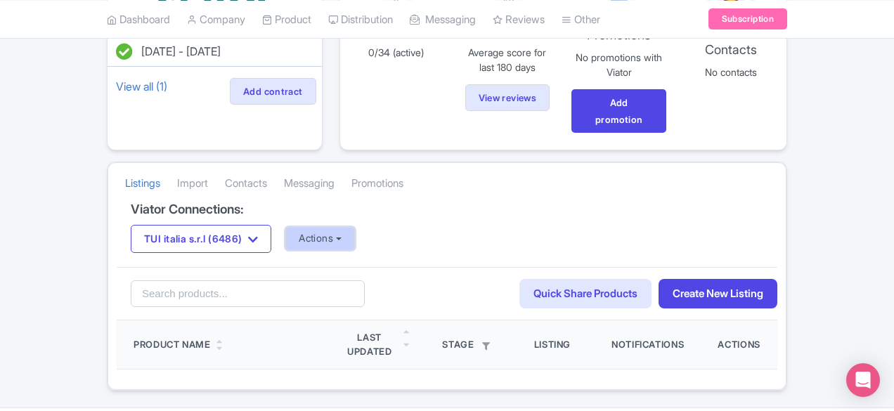
click at [285, 227] on button "Actions" at bounding box center [320, 238] width 70 height 23
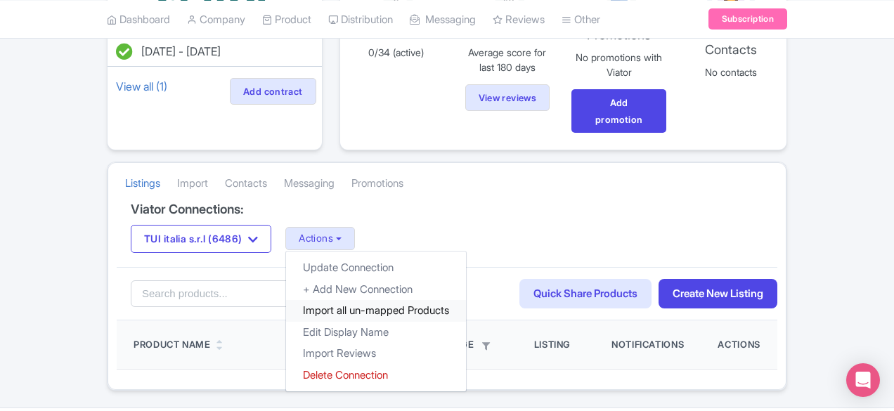
click at [328, 300] on link "Import all un-mapped Products" at bounding box center [376, 311] width 180 height 22
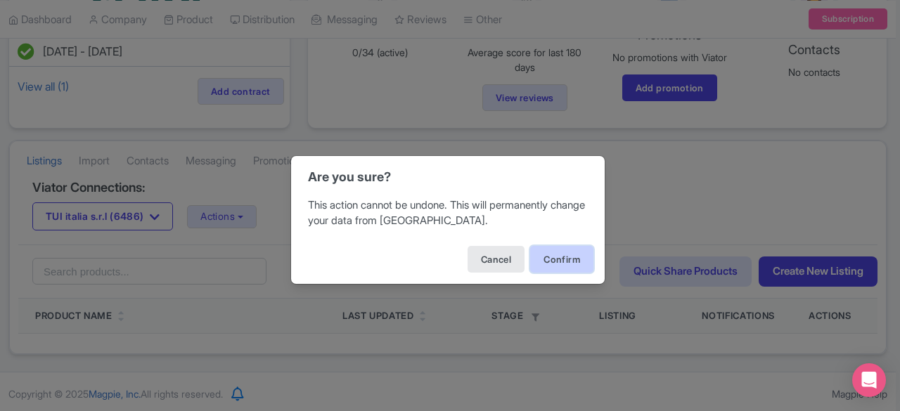
click at [569, 258] on button "Confirm" at bounding box center [561, 259] width 63 height 27
click at [571, 264] on button "Confirm" at bounding box center [561, 259] width 63 height 27
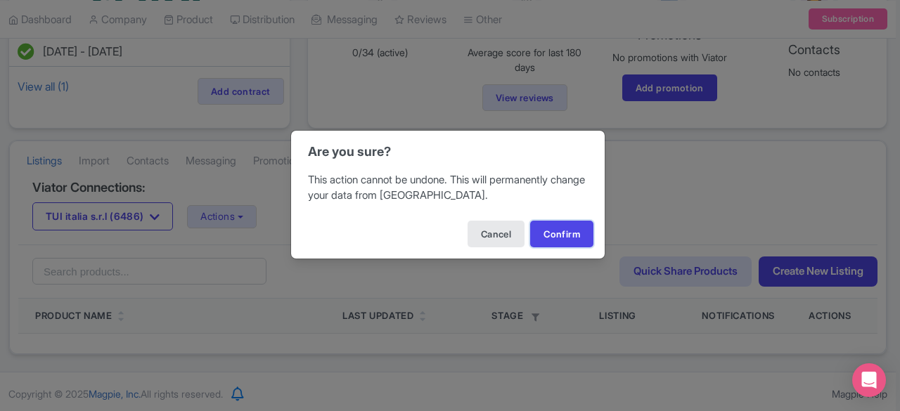
scroll to position [39, 0]
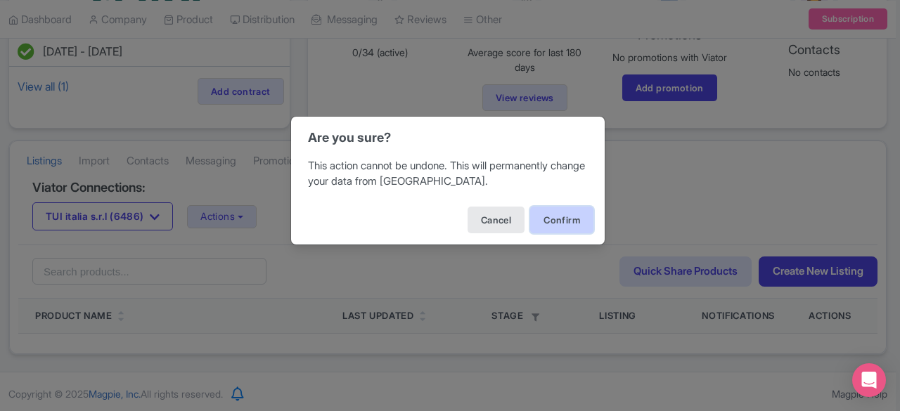
click at [569, 226] on button "Confirm" at bounding box center [561, 220] width 63 height 27
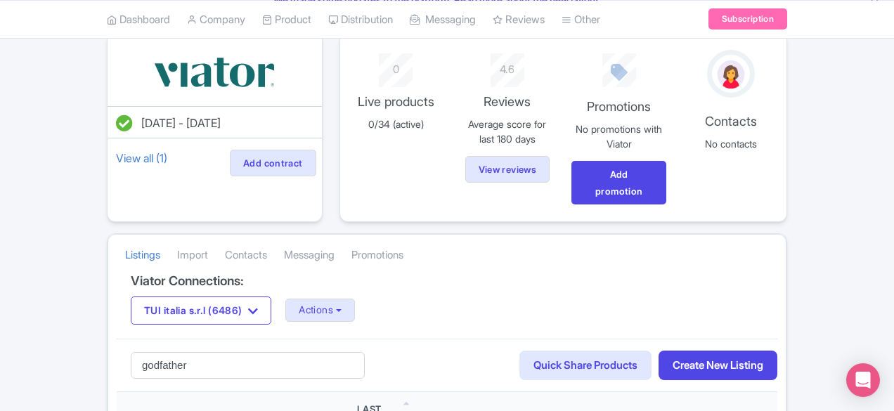
scroll to position [172, 0]
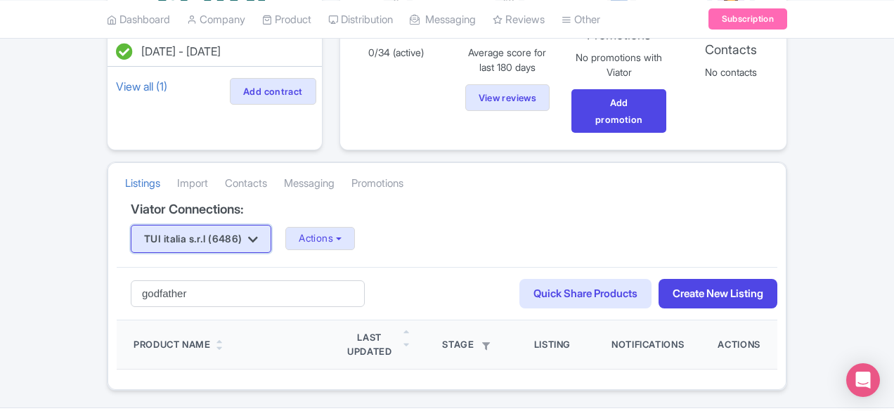
click at [139, 225] on button "TUI italia s.r.l (6486)" at bounding box center [201, 239] width 141 height 28
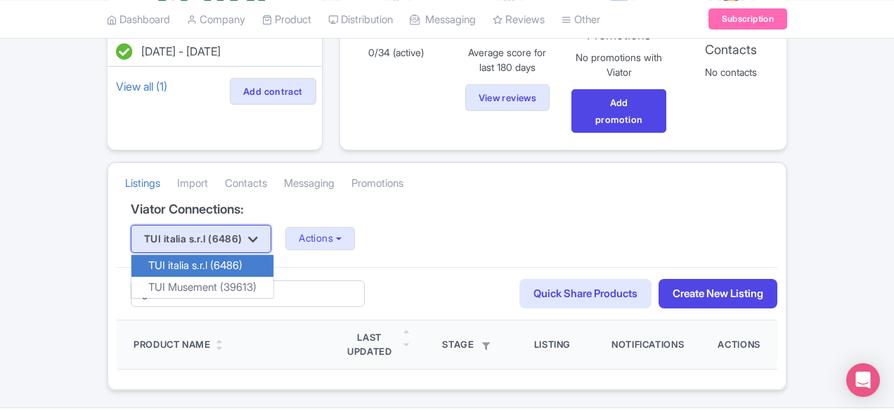
click at [248, 234] on icon "button" at bounding box center [253, 239] width 10 height 11
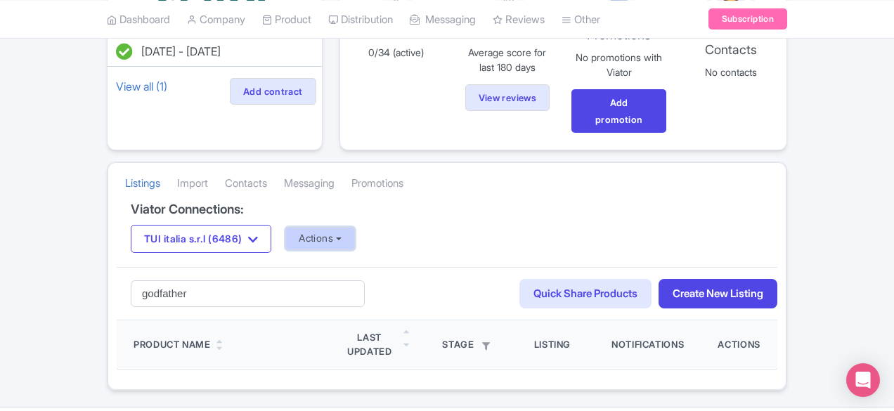
click at [285, 227] on button "Actions" at bounding box center [320, 238] width 70 height 23
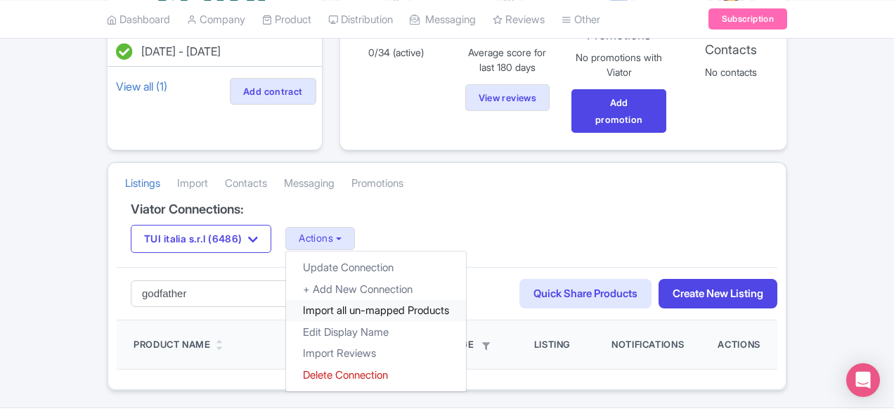
click at [330, 300] on link "Import all un-mapped Products" at bounding box center [376, 311] width 180 height 22
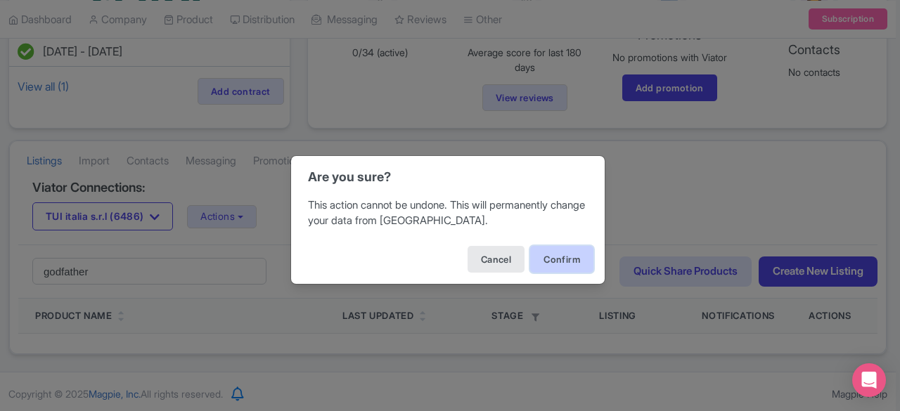
click at [551, 259] on button "Confirm" at bounding box center [561, 259] width 63 height 27
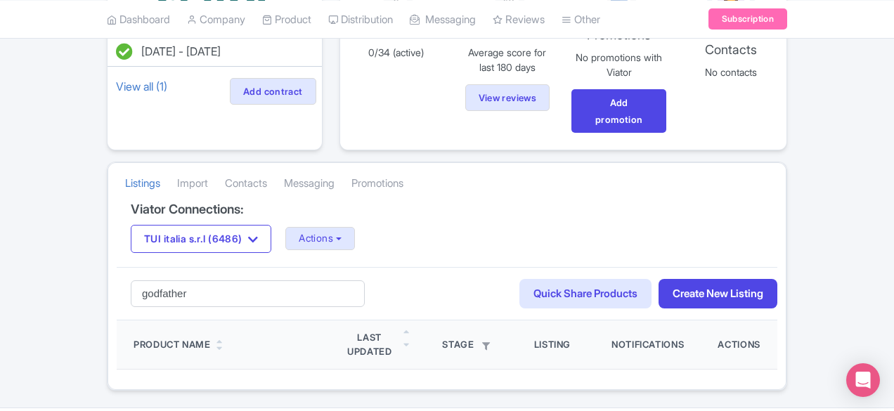
scroll to position [101, 0]
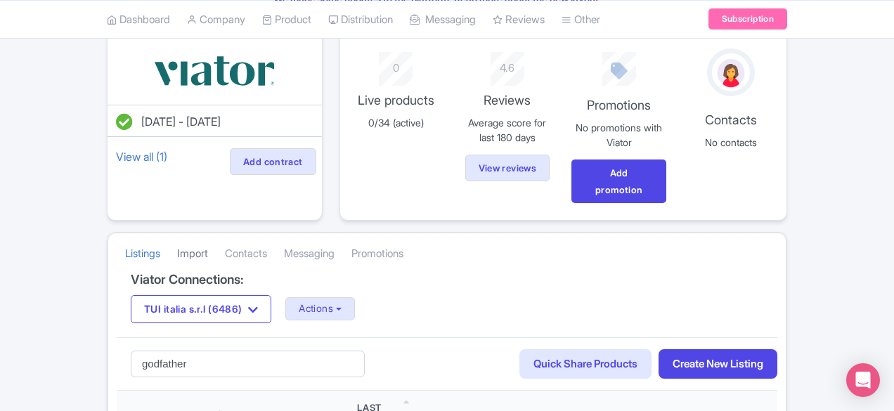
click at [177, 235] on link "Import" at bounding box center [192, 254] width 31 height 39
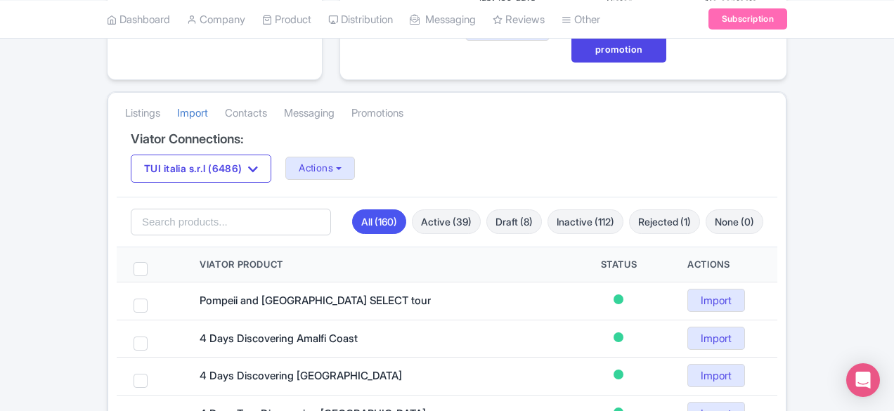
scroll to position [312, 0]
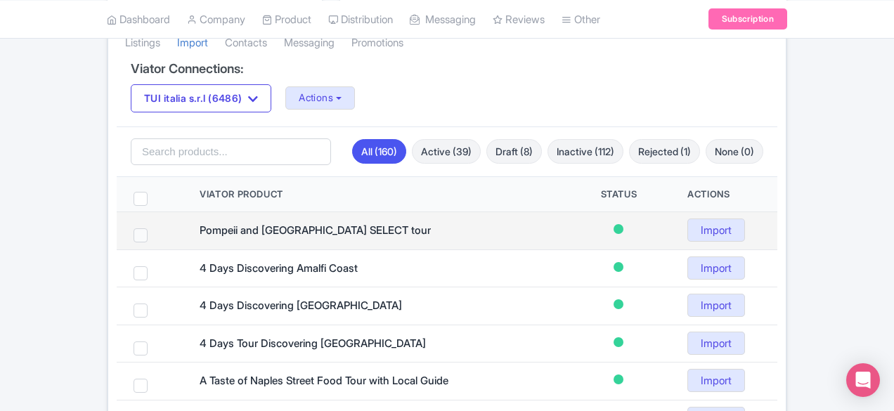
click at [134, 229] on span at bounding box center [141, 236] width 14 height 14
click at [155, 229] on input "checkbox" at bounding box center [159, 233] width 9 height 9
checkbox input "true"
click at [745, 219] on link "Import" at bounding box center [717, 230] width 58 height 23
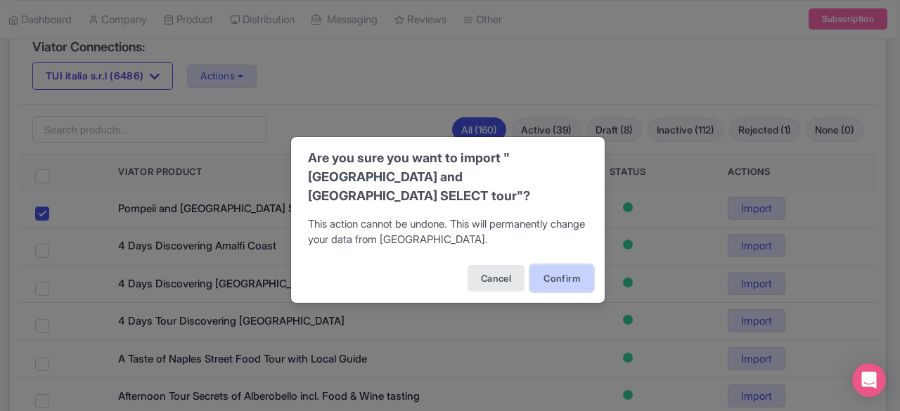
click at [562, 269] on button "Confirm" at bounding box center [561, 278] width 63 height 27
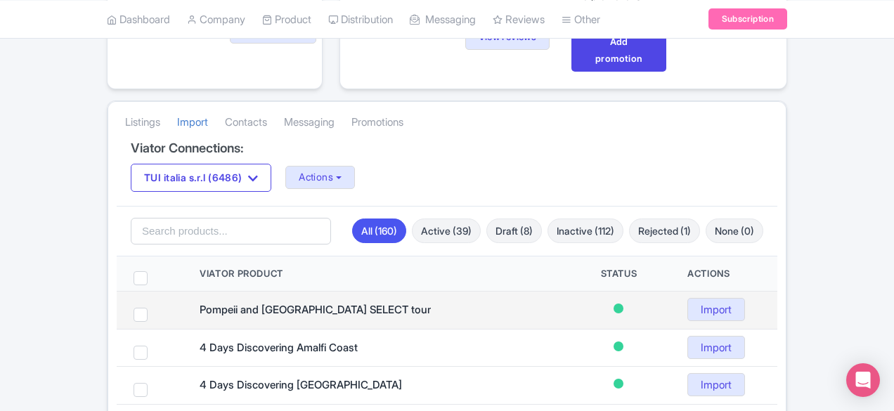
scroll to position [211, 0]
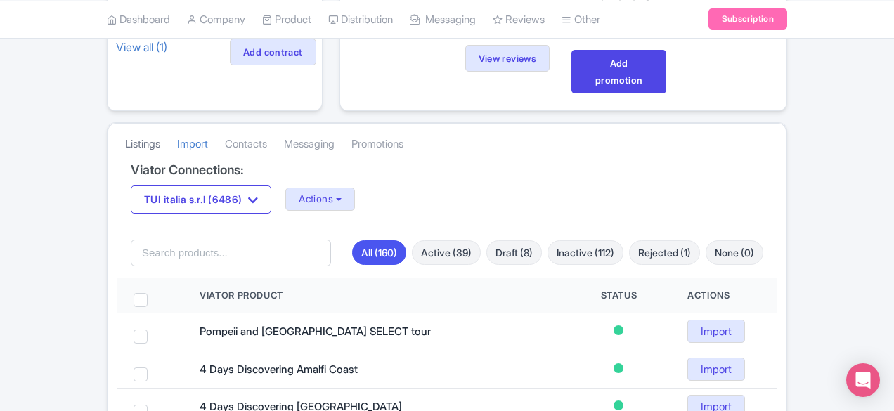
click at [125, 129] on link "Listings" at bounding box center [142, 144] width 35 height 39
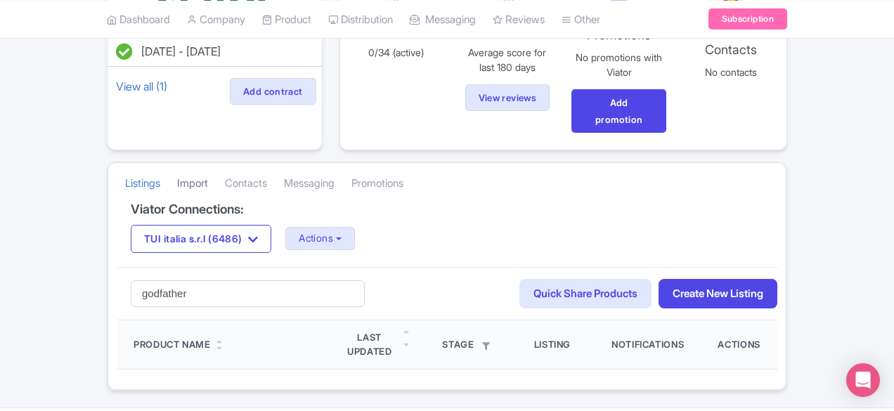
click at [177, 165] on link "Import" at bounding box center [192, 184] width 31 height 39
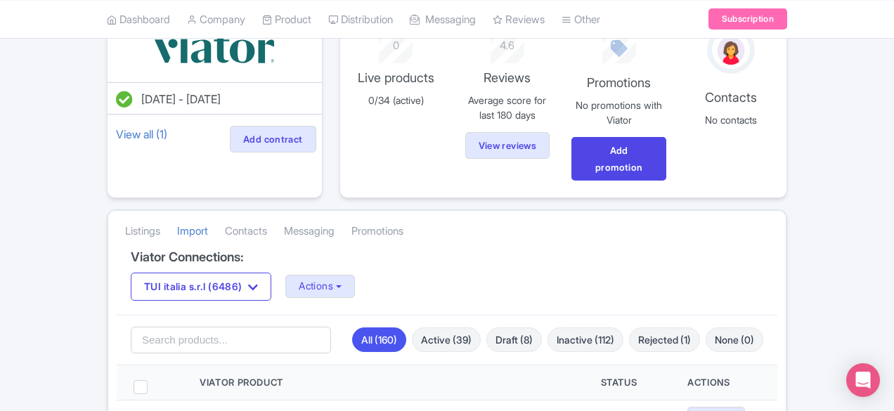
scroll to position [101, 0]
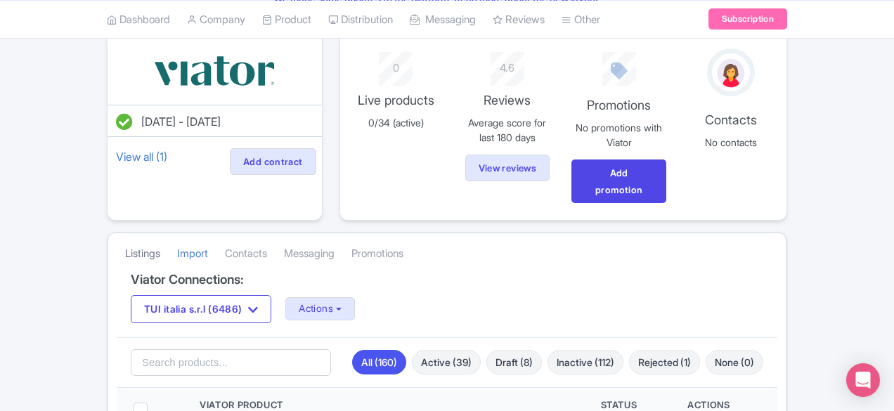
click at [125, 235] on link "Listings" at bounding box center [142, 254] width 35 height 39
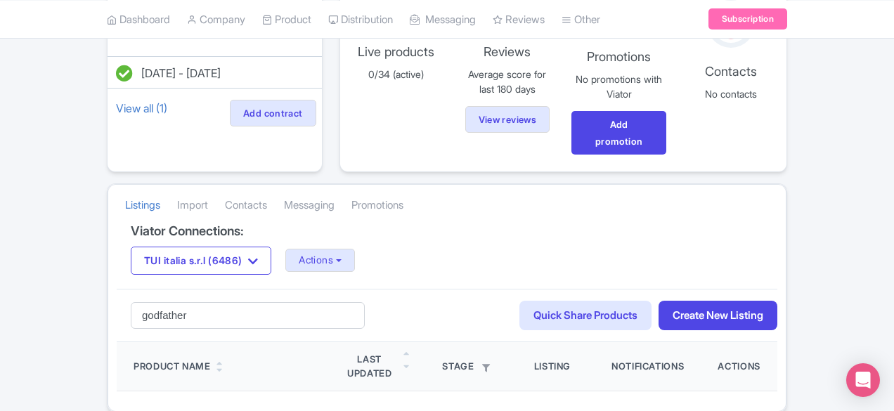
scroll to position [172, 0]
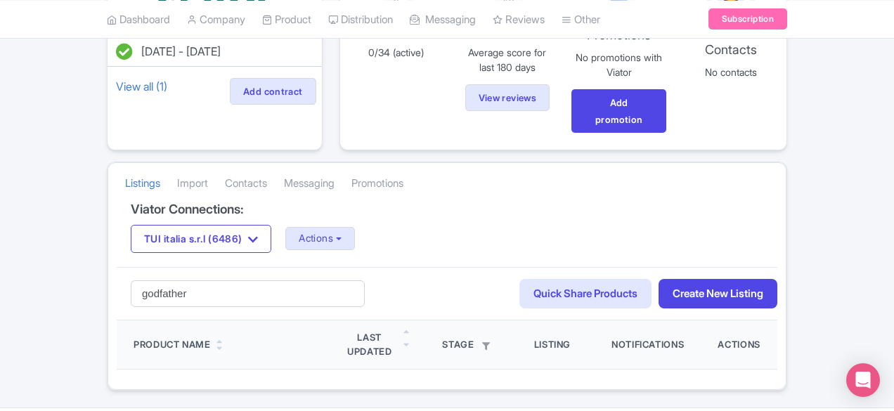
click at [217, 344] on icon at bounding box center [220, 348] width 6 height 9
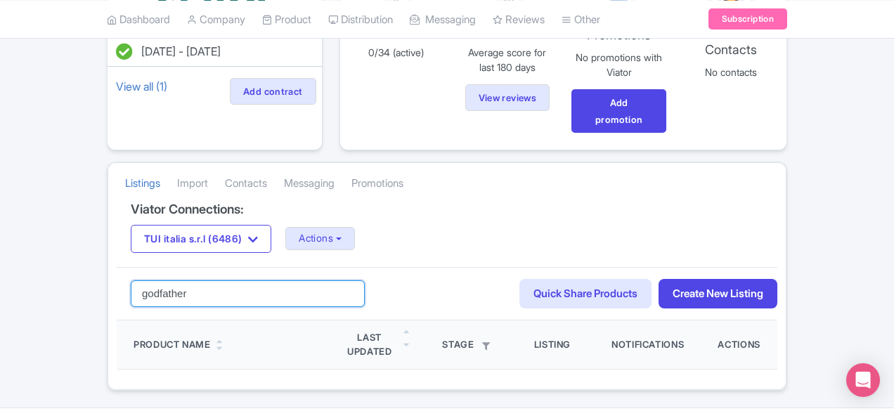
drag, startPoint x: 114, startPoint y: 269, endPoint x: 0, endPoint y: 274, distance: 114.0
click at [98, 274] on div "Error This two-step authentication adds an extra layer of protection when you'r…" at bounding box center [446, 176] width 697 height 430
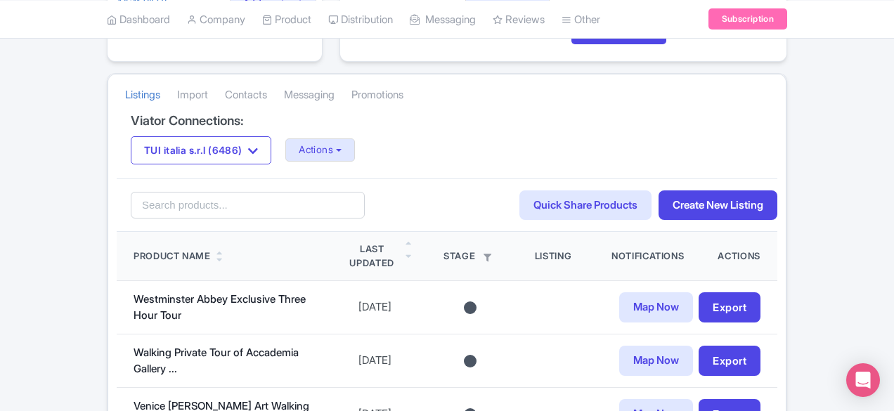
scroll to position [211, 0]
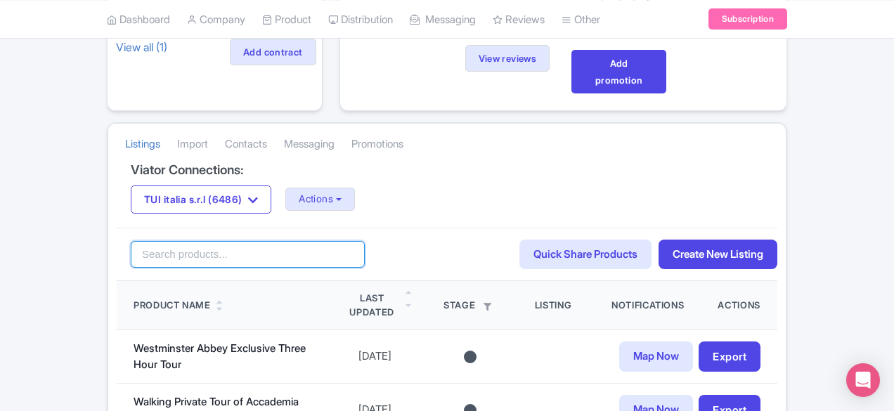
click at [171, 241] on input "search" at bounding box center [248, 254] width 234 height 27
type input "pompei"
click button "Search" at bounding box center [0, 0] width 0 height 0
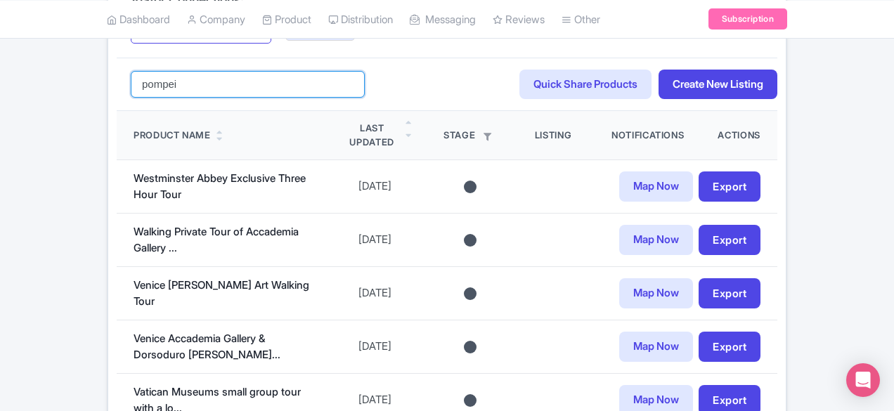
scroll to position [562, 0]
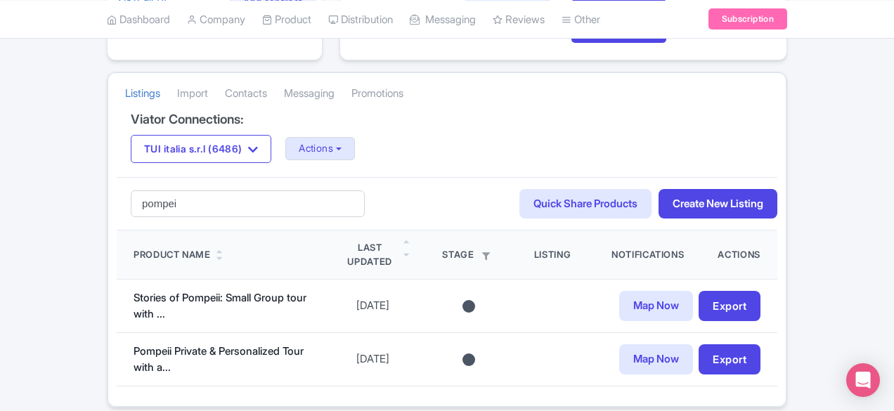
scroll to position [274, 0]
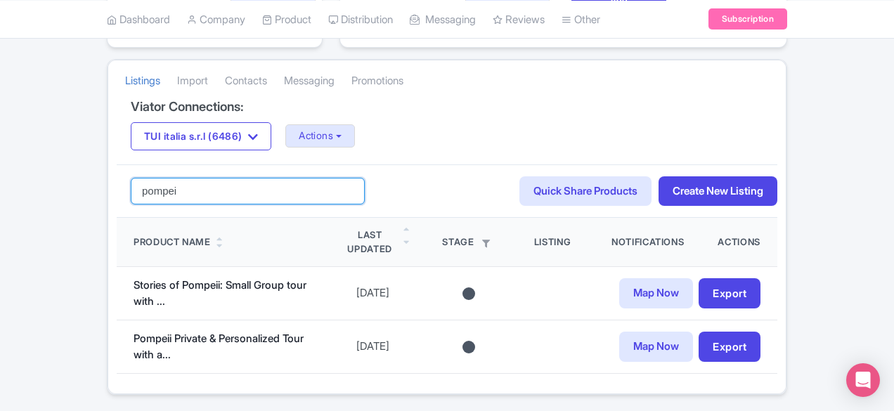
click at [149, 178] on input "pompei" at bounding box center [248, 191] width 234 height 27
type input "p"
click at [321, 165] on div "Search Quick Share Products Create New Listing" at bounding box center [447, 192] width 661 height 54
click at [177, 62] on link "Import" at bounding box center [192, 81] width 31 height 39
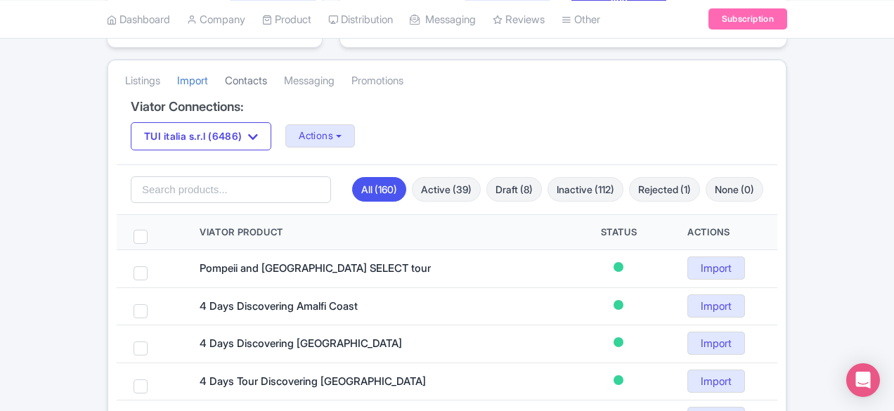
click at [225, 62] on link "Contacts" at bounding box center [246, 81] width 42 height 39
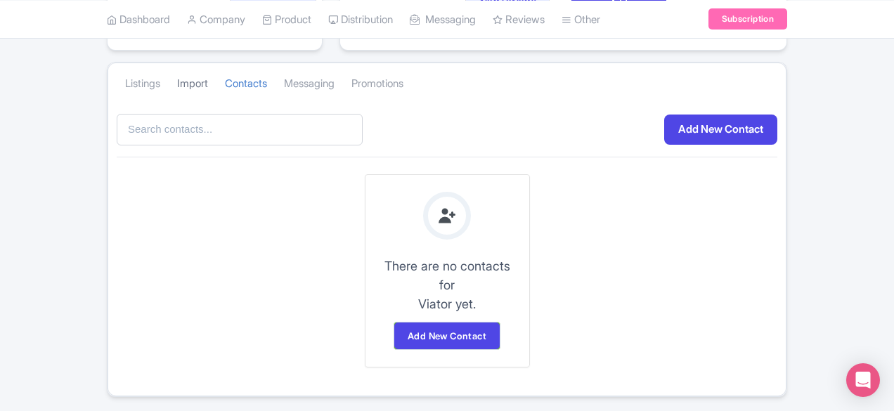
click at [177, 65] on link "Import" at bounding box center [192, 84] width 31 height 39
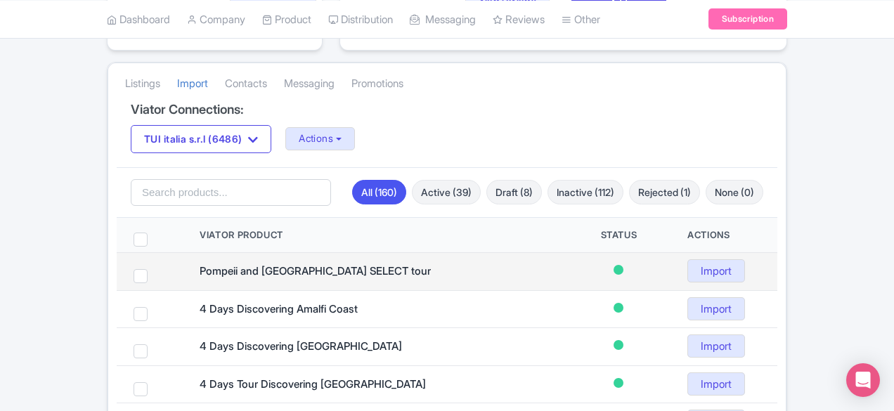
click at [117, 253] on td at bounding box center [150, 272] width 66 height 38
click at [134, 269] on span at bounding box center [141, 276] width 14 height 14
click at [155, 269] on input "checkbox" at bounding box center [159, 273] width 9 height 9
checkbox input "true"
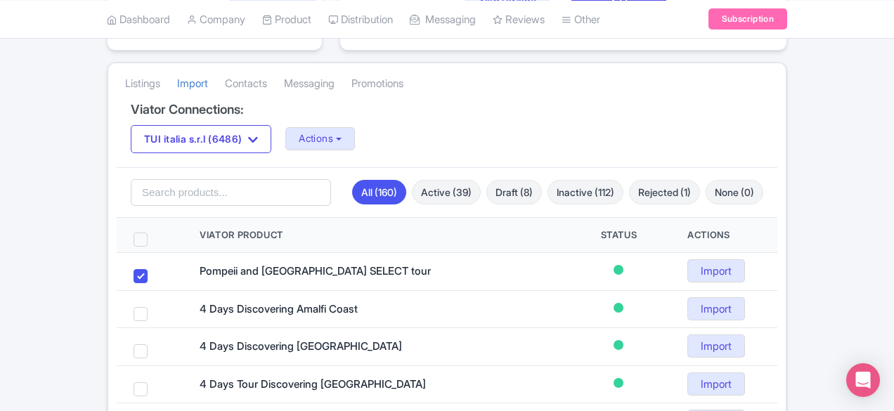
click at [134, 233] on span at bounding box center [141, 240] width 14 height 14
click at [155, 233] on input "checkbox" at bounding box center [159, 237] width 9 height 9
click at [134, 233] on span at bounding box center [141, 240] width 14 height 14
click at [155, 233] on input "checkbox" at bounding box center [159, 237] width 9 height 9
checkbox input "false"
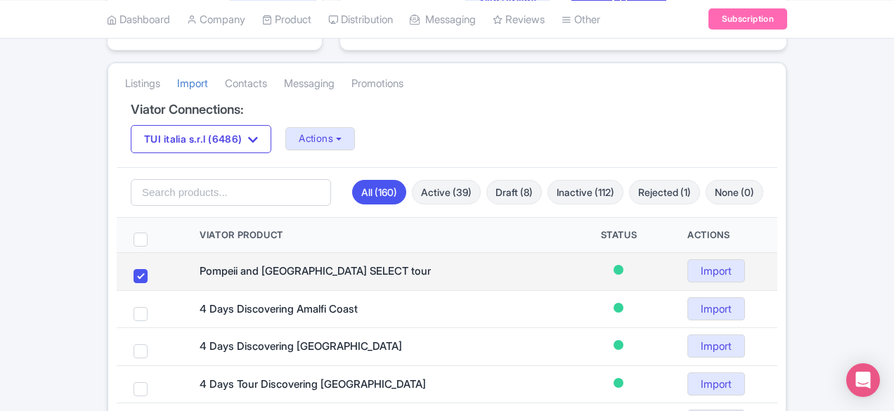
click at [134, 269] on span at bounding box center [141, 276] width 14 height 14
click at [155, 269] on input "checkbox" at bounding box center [159, 273] width 9 height 9
checkbox input "false"
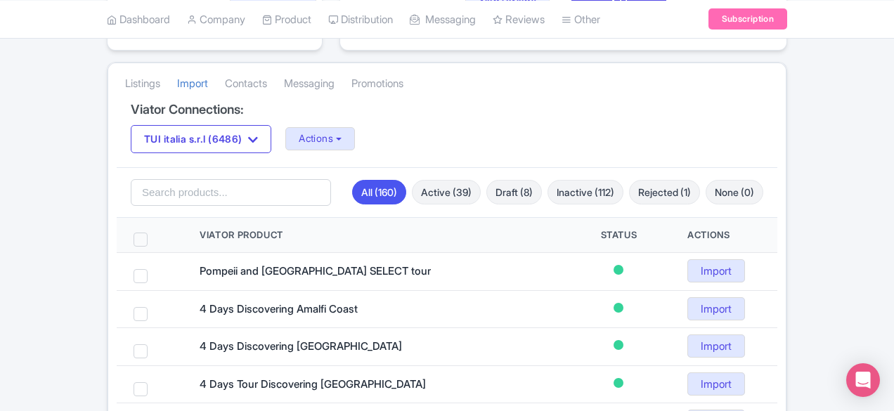
click at [134, 233] on span at bounding box center [141, 240] width 14 height 14
click at [155, 233] on input "checkbox" at bounding box center [159, 237] width 9 height 9
click at [134, 233] on span at bounding box center [141, 240] width 14 height 14
click at [155, 233] on input "checkbox" at bounding box center [159, 237] width 9 height 9
click at [134, 233] on span at bounding box center [141, 240] width 14 height 14
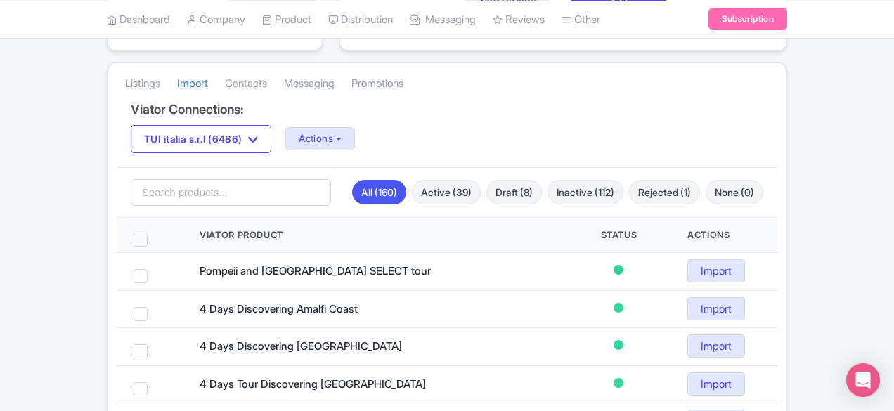
click at [155, 233] on input "checkbox" at bounding box center [159, 237] width 9 height 9
click at [134, 233] on span at bounding box center [141, 240] width 14 height 14
click at [155, 233] on input "checkbox" at bounding box center [159, 237] width 9 height 9
checkbox input "false"
click at [542, 180] on link "Draft (8)" at bounding box center [515, 192] width 56 height 25
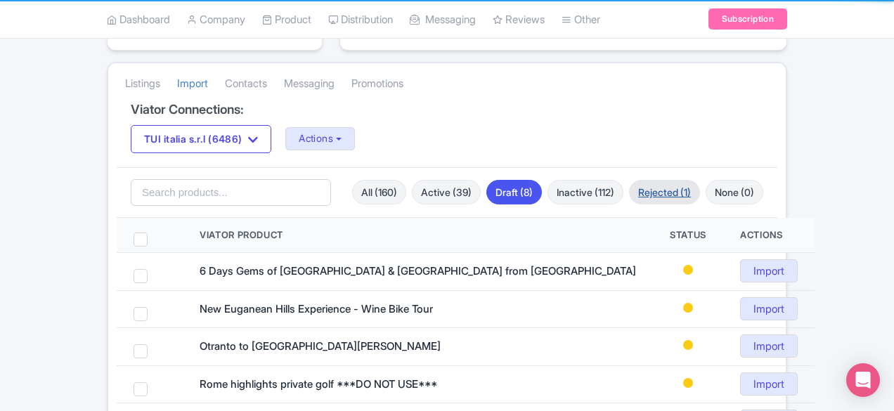
click at [700, 180] on link "Rejected (1)" at bounding box center [664, 192] width 71 height 25
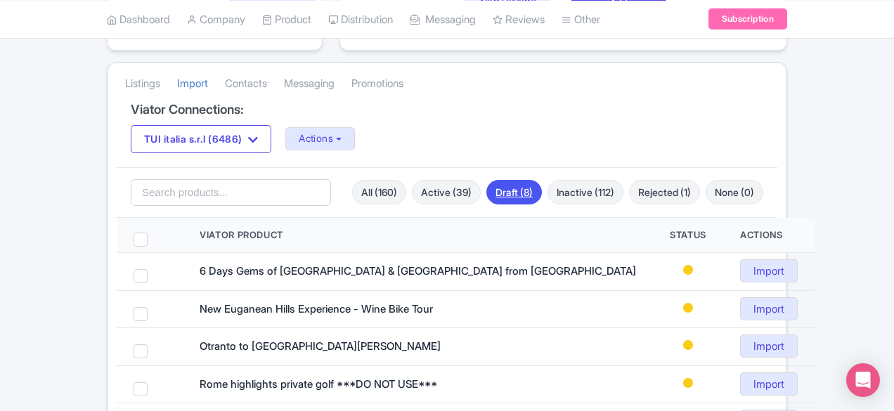
scroll to position [206, 0]
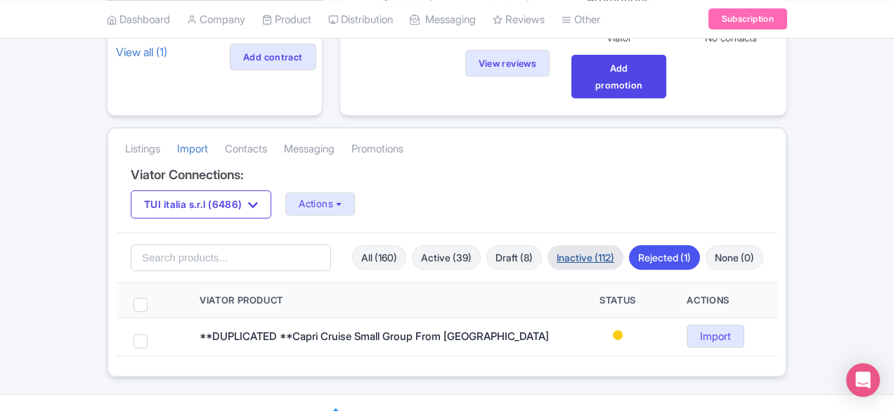
click at [624, 245] on link "Inactive (112)" at bounding box center [586, 257] width 76 height 25
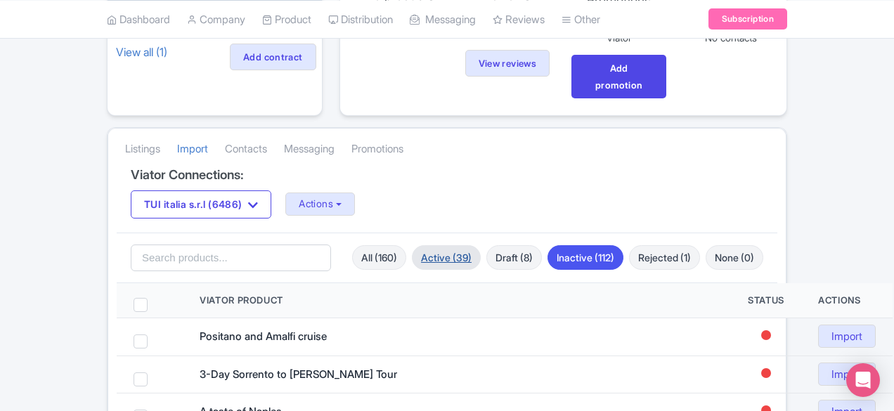
click at [481, 245] on link "Active (39)" at bounding box center [446, 257] width 69 height 25
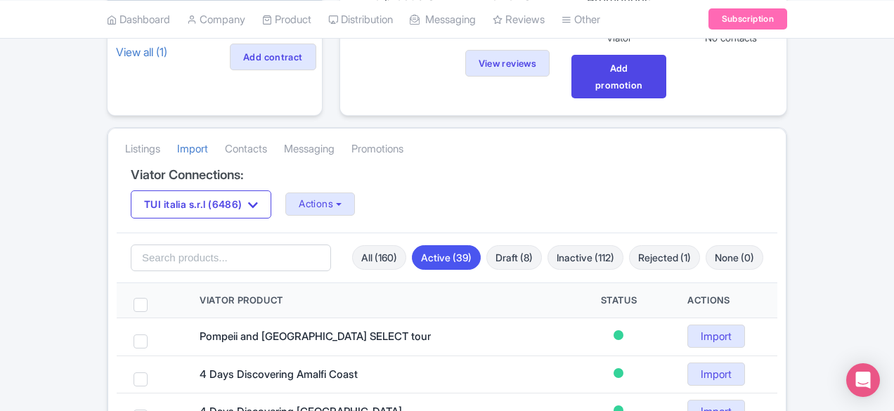
scroll to position [276, 0]
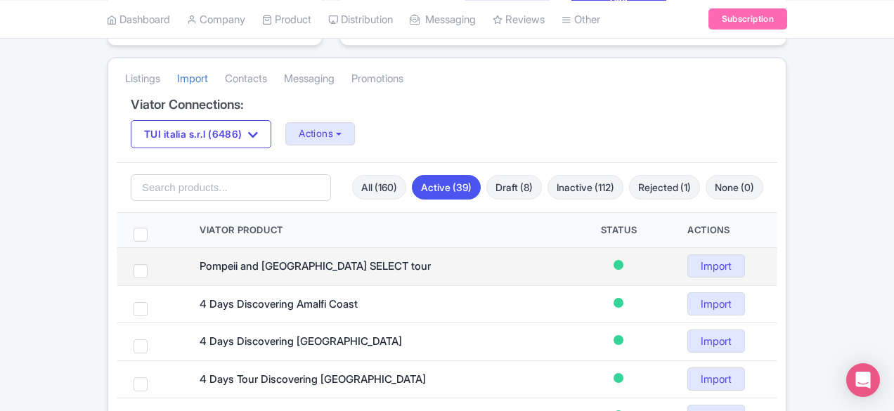
click at [117, 248] on td at bounding box center [150, 267] width 66 height 38
click at [134, 264] on span at bounding box center [141, 271] width 14 height 14
click at [155, 264] on input "checkbox" at bounding box center [159, 268] width 9 height 9
checkbox input "true"
click at [745, 255] on link "Import" at bounding box center [717, 266] width 58 height 23
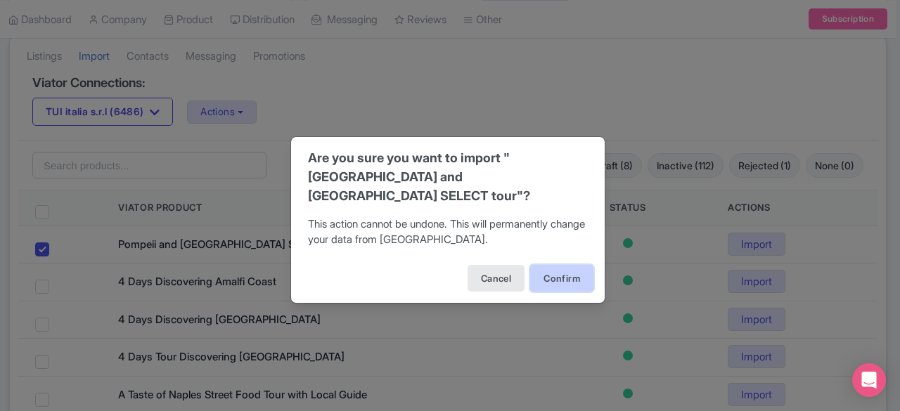
click at [564, 269] on button "Confirm" at bounding box center [561, 278] width 63 height 27
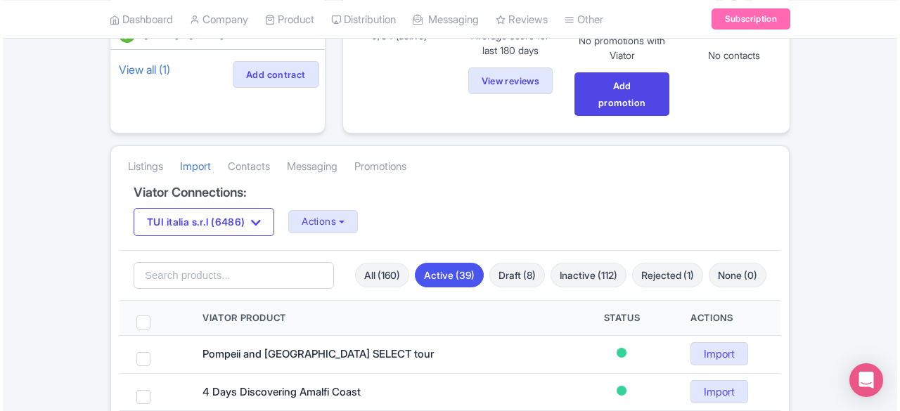
scroll to position [211, 0]
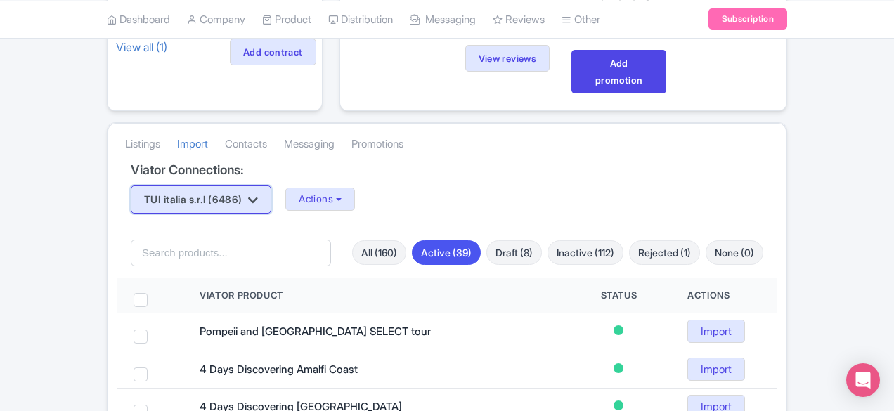
click at [172, 186] on button "TUI italia s.r.l (6486)" at bounding box center [201, 200] width 141 height 28
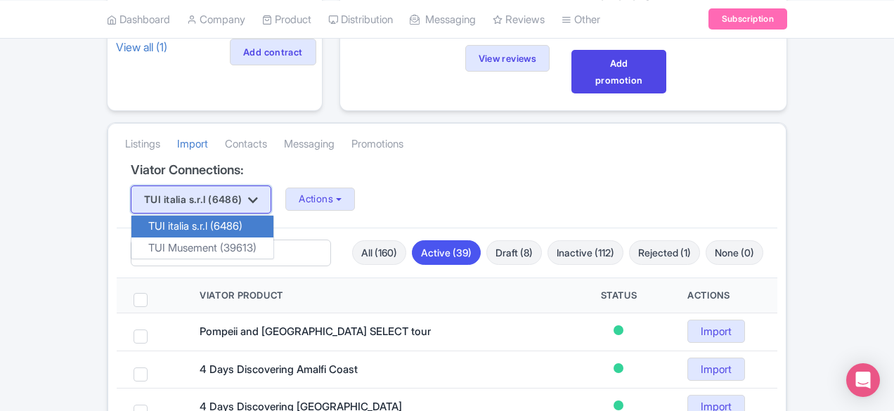
click at [172, 186] on button "TUI italia s.r.l (6486)" at bounding box center [201, 200] width 141 height 28
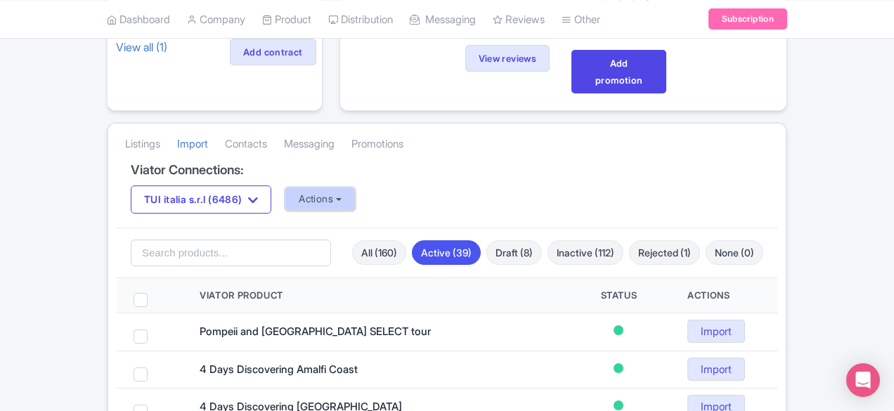
click at [285, 188] on button "Actions" at bounding box center [320, 199] width 70 height 23
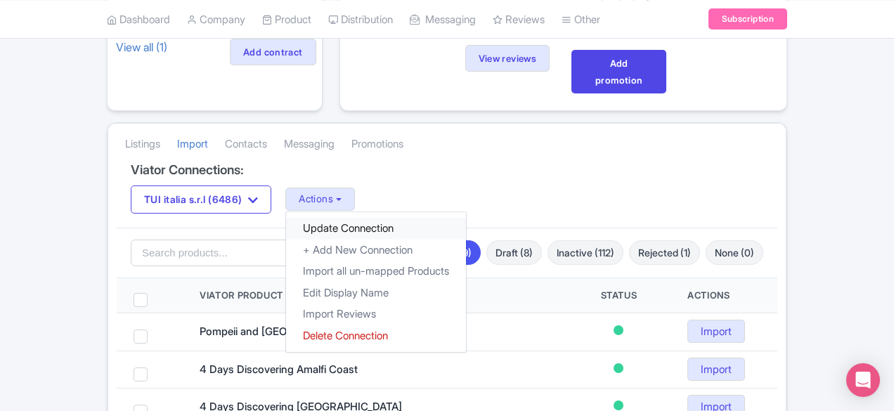
click at [286, 218] on link "Update Connection" at bounding box center [376, 229] width 180 height 22
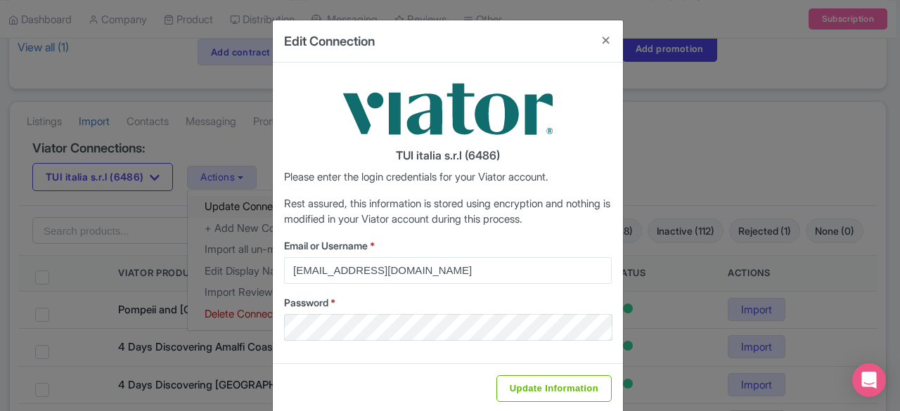
scroll to position [20, 0]
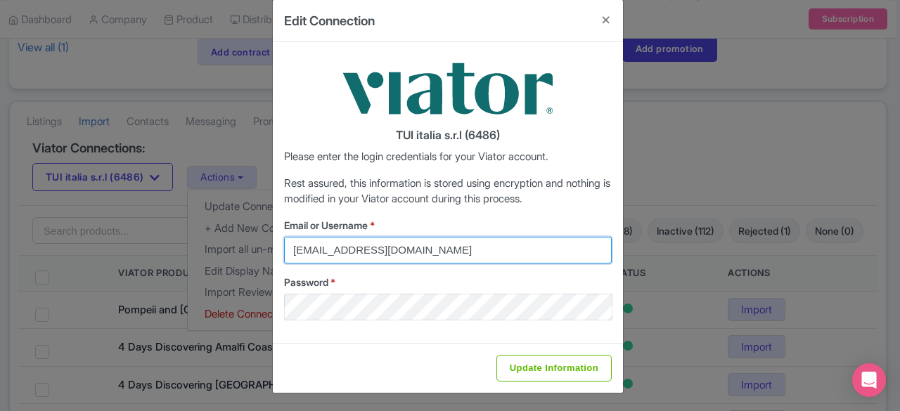
click at [414, 250] on input "[EMAIL_ADDRESS][DOMAIN_NAME]" at bounding box center [448, 250] width 328 height 27
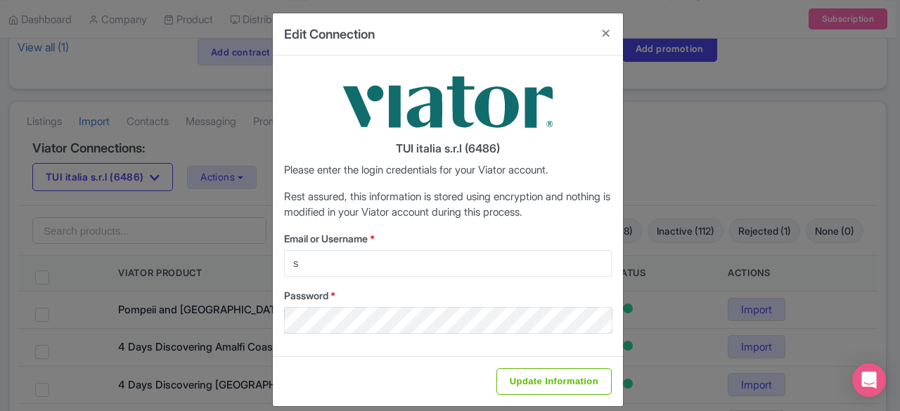
scroll to position [0, 0]
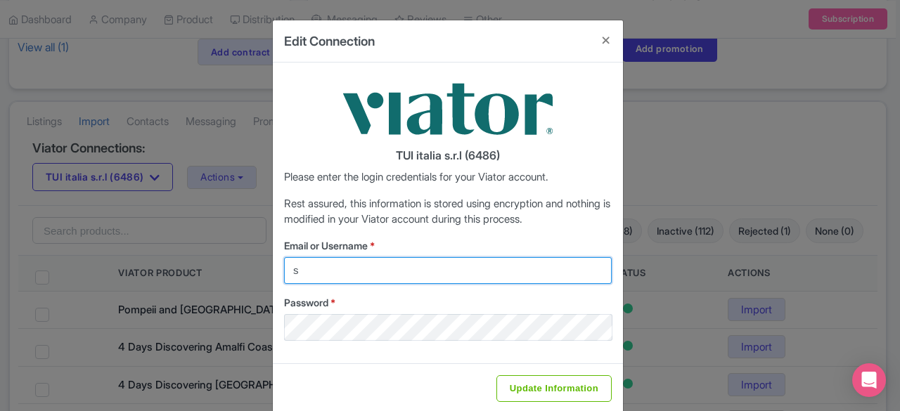
click at [426, 266] on input "s" at bounding box center [448, 270] width 328 height 27
drag, startPoint x: 364, startPoint y: 269, endPoint x: 282, endPoint y: 269, distance: 82.3
click at [284, 269] on input "s" at bounding box center [448, 270] width 328 height 27
paste input "[EMAIL_ADDRESS][DOMAIN_NAME]"
type input "[EMAIL_ADDRESS][DOMAIN_NAME]"
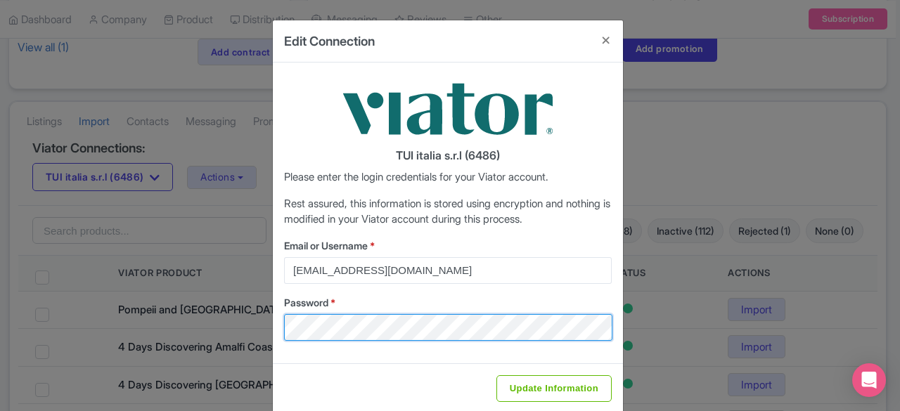
click at [245, 342] on div "Edit Connection TUI italia s.r.l (6486) Please enter the login credentials for …" at bounding box center [450, 205] width 900 height 411
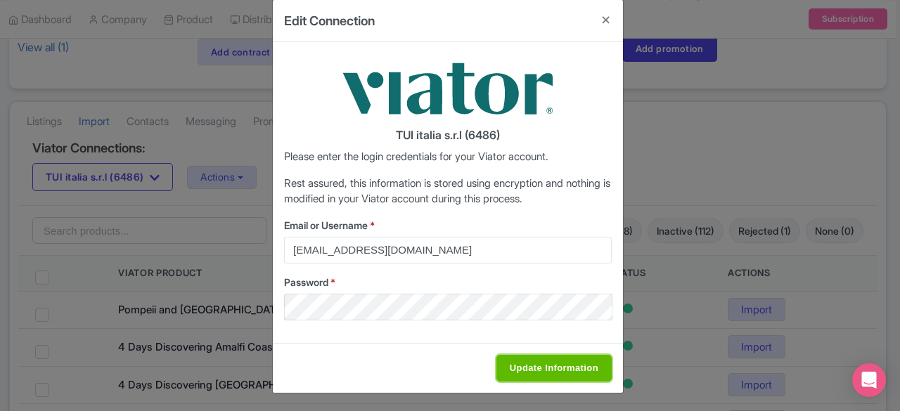
click at [578, 373] on input "Update Information" at bounding box center [553, 368] width 115 height 27
type input "Saving..."
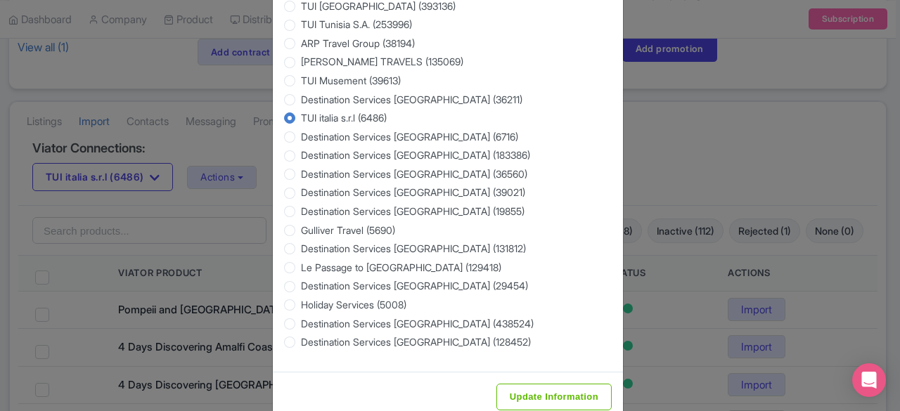
scroll to position [339, 0]
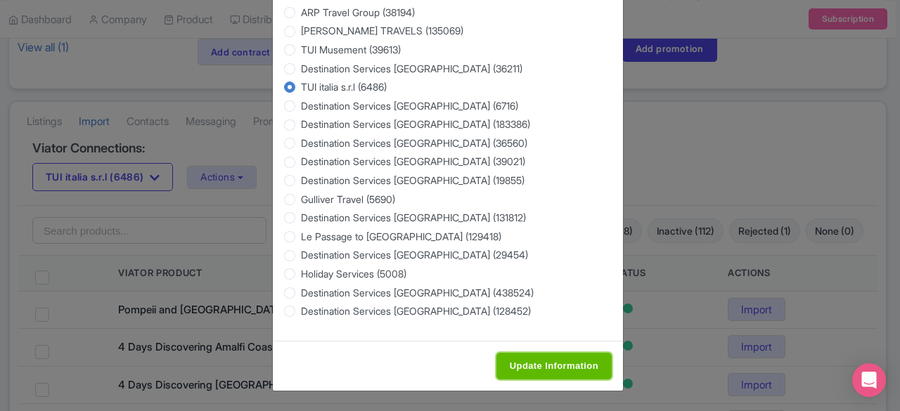
click at [529, 365] on input "Update Information" at bounding box center [553, 366] width 115 height 27
type input "Saving..."
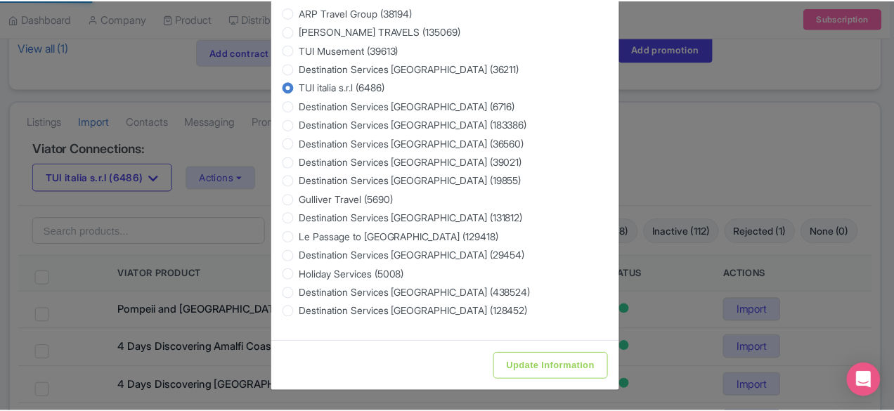
scroll to position [0, 0]
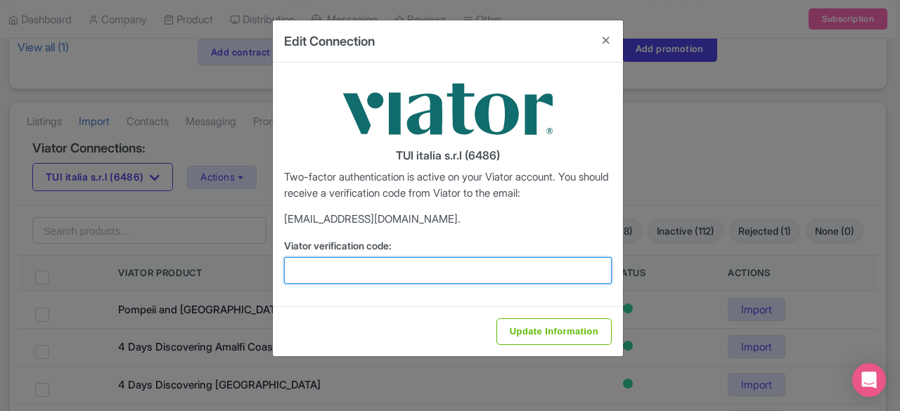
click at [416, 261] on input "Viator verification code:" at bounding box center [448, 270] width 328 height 27
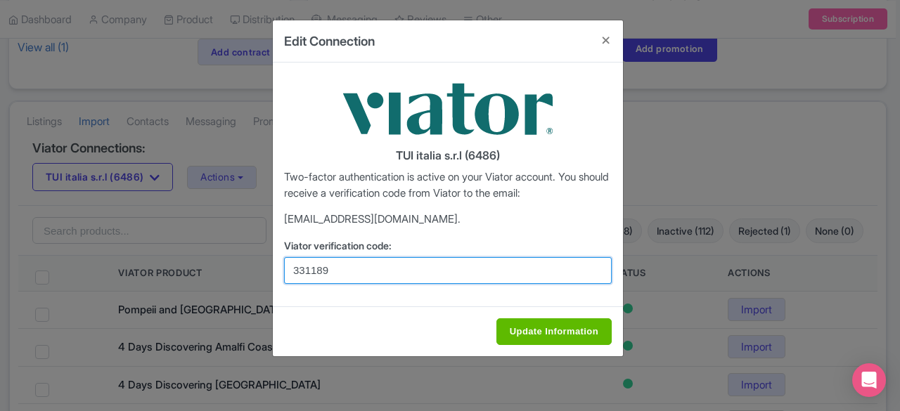
type input "331189"
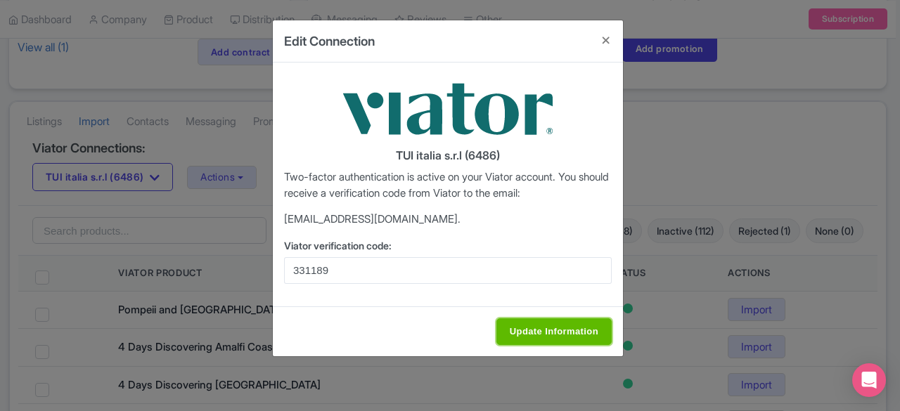
click at [574, 329] on input "Update Information" at bounding box center [553, 332] width 115 height 27
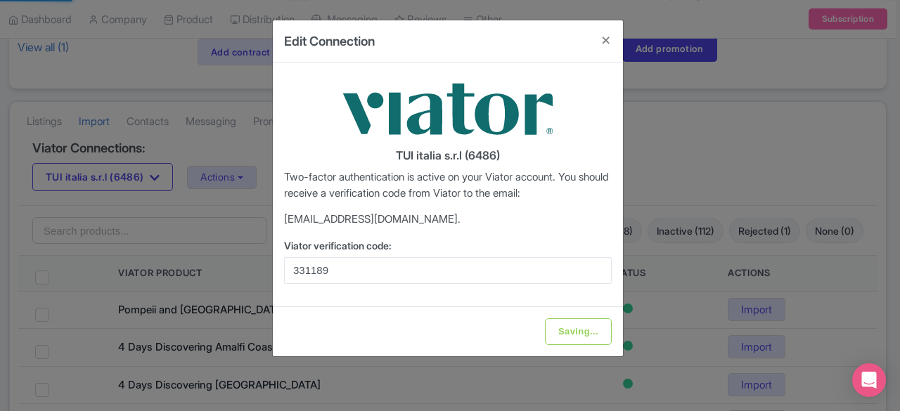
type input "Update Information"
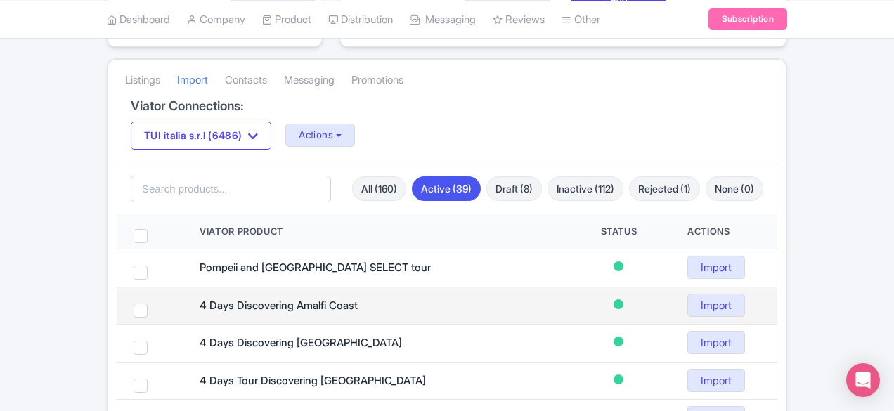
scroll to position [281, 0]
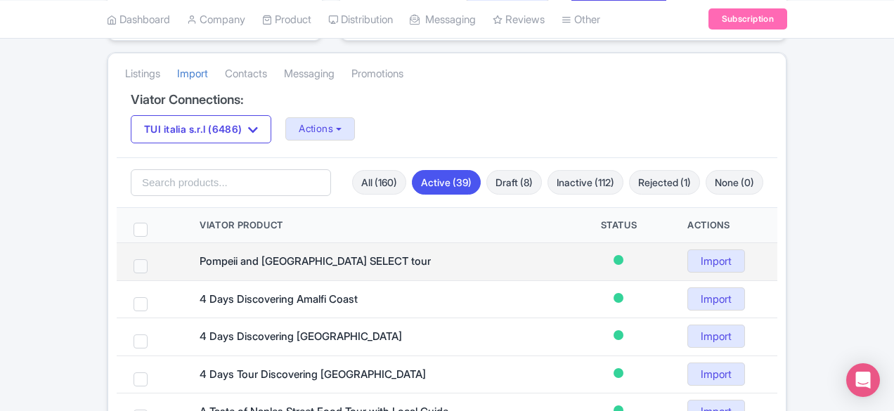
click at [134, 259] on span at bounding box center [141, 266] width 14 height 14
click at [155, 259] on input "checkbox" at bounding box center [159, 263] width 9 height 9
checkbox input "true"
click at [740, 250] on link "Import" at bounding box center [717, 261] width 58 height 23
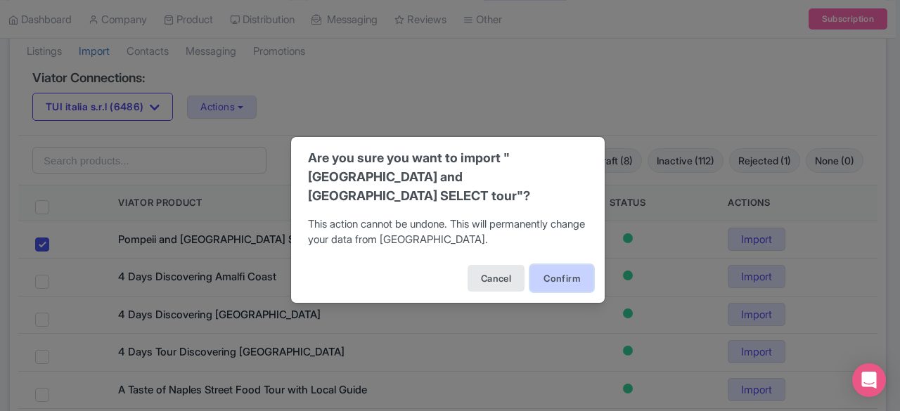
click at [550, 278] on button "Confirm" at bounding box center [561, 278] width 63 height 27
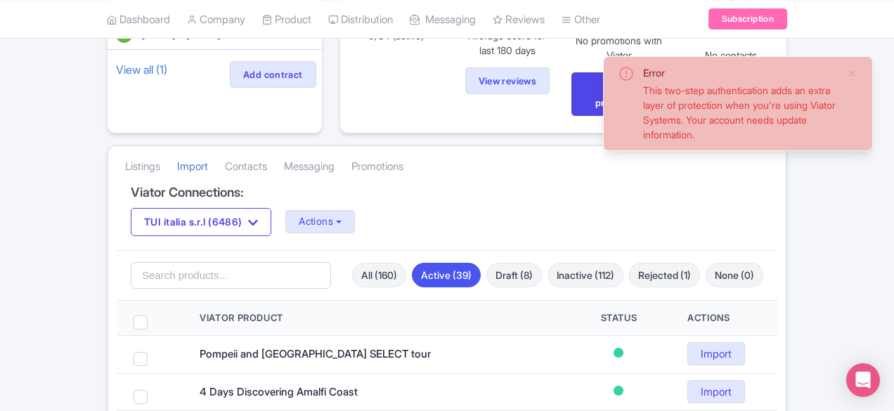
scroll to position [211, 0]
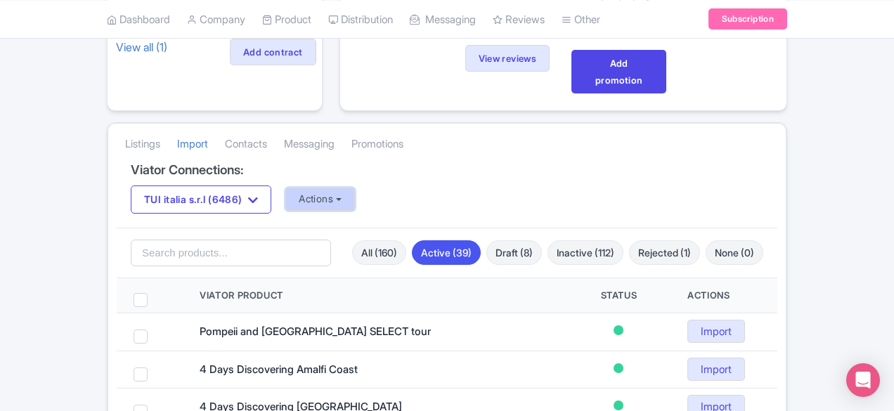
click at [285, 188] on button "Actions" at bounding box center [320, 199] width 70 height 23
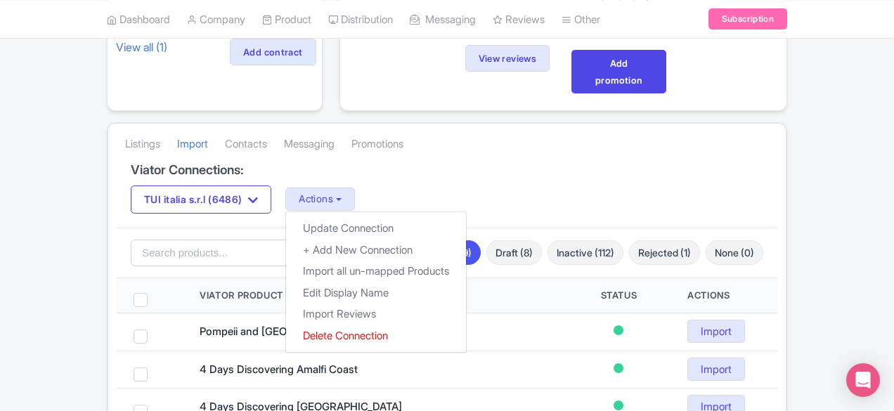
click at [421, 186] on div "TUI italia s.r.l (6486) TUI italia s.r.l (6486) TUI Musement (39613) Actions Up…" at bounding box center [447, 200] width 633 height 28
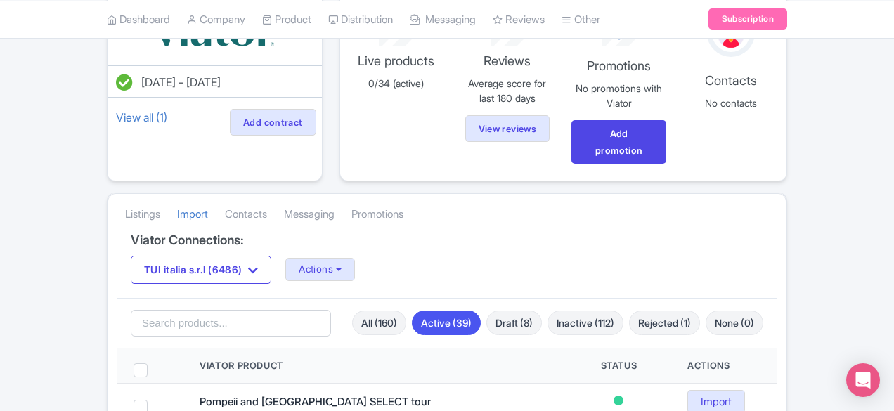
scroll to position [70, 0]
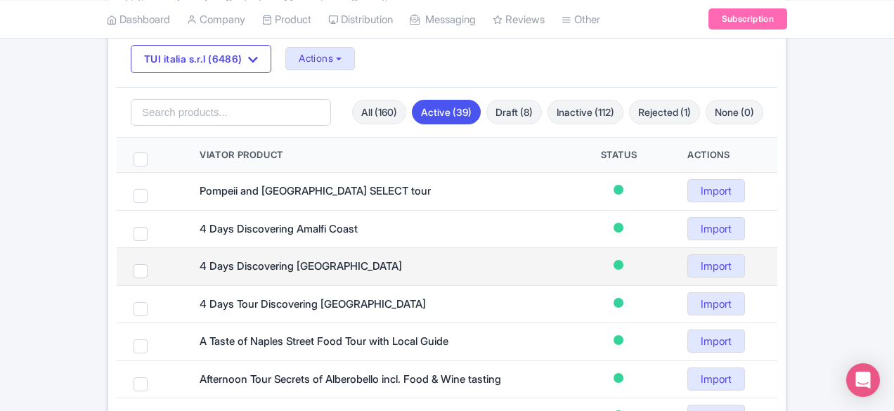
scroll to position [211, 0]
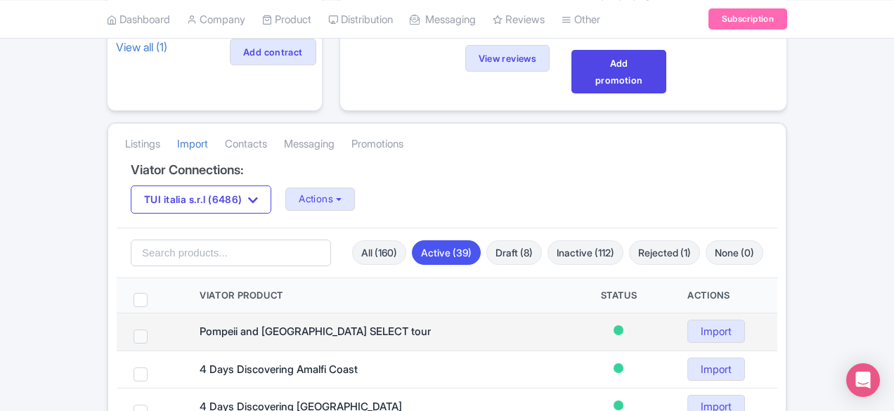
click at [134, 330] on span at bounding box center [141, 337] width 14 height 14
click at [155, 330] on input "checkbox" at bounding box center [159, 334] width 9 height 9
checkbox input "true"
click at [745, 320] on link "Import" at bounding box center [717, 331] width 58 height 23
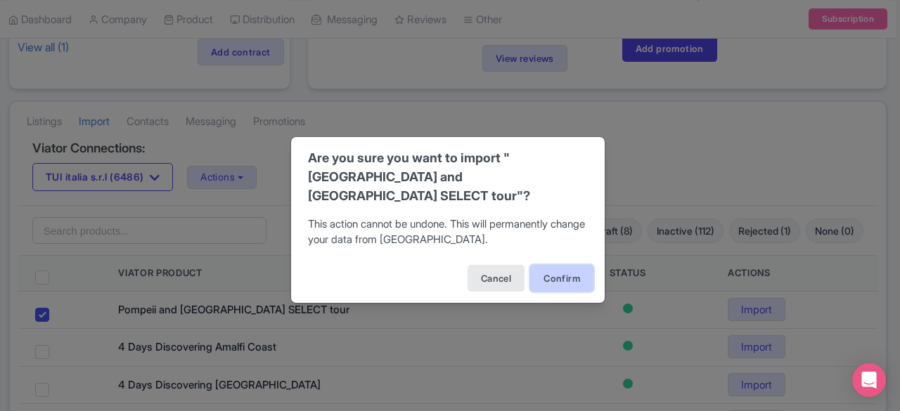
click at [571, 266] on button "Confirm" at bounding box center [561, 278] width 63 height 27
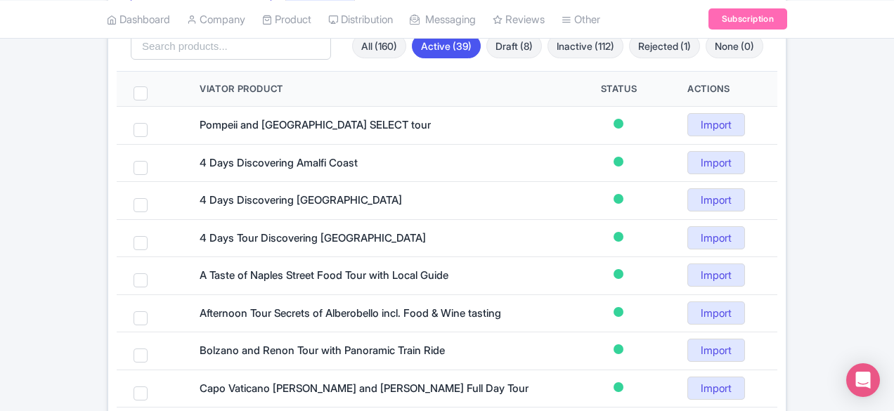
scroll to position [422, 0]
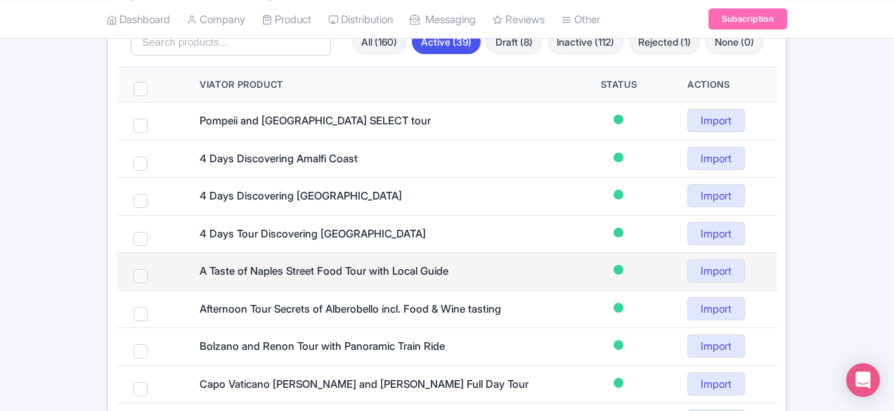
click at [134, 269] on span at bounding box center [141, 276] width 14 height 14
click at [155, 269] on input "checkbox" at bounding box center [159, 273] width 9 height 9
checkbox input "true"
click at [745, 259] on link "Import" at bounding box center [717, 270] width 58 height 23
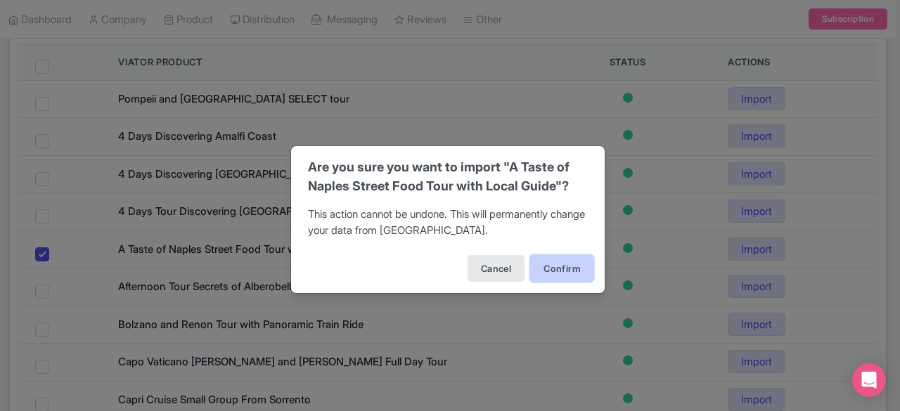
click at [557, 274] on button "Confirm" at bounding box center [561, 268] width 63 height 27
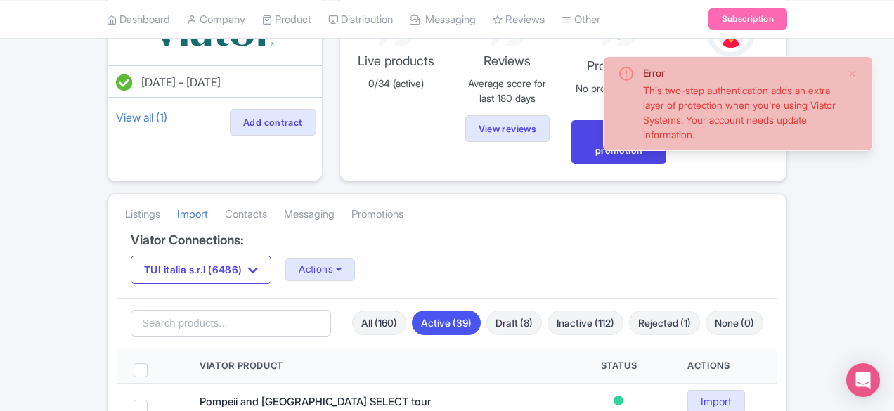
scroll to position [211, 0]
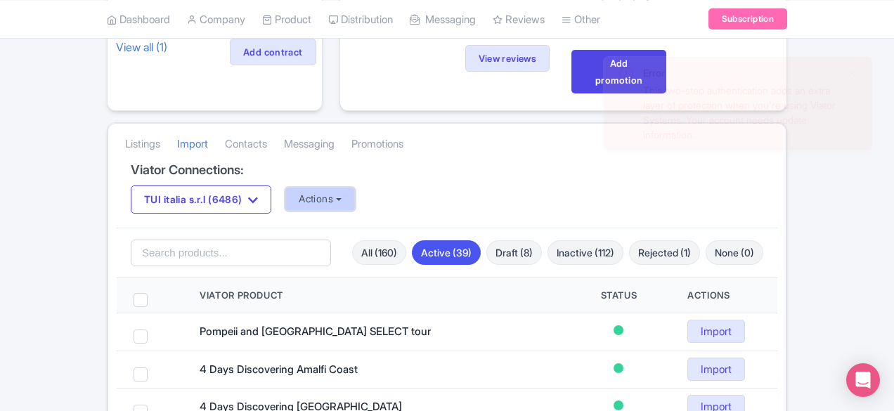
click at [285, 188] on button "Actions" at bounding box center [320, 199] width 70 height 23
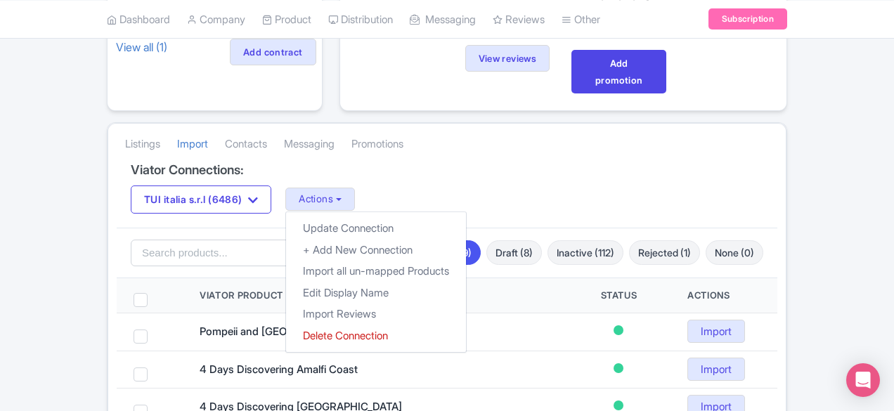
click at [355, 186] on div "TUI italia s.r.l (6486) TUI italia s.r.l (6486) TUI Musement (39613) Actions Up…" at bounding box center [447, 200] width 633 height 28
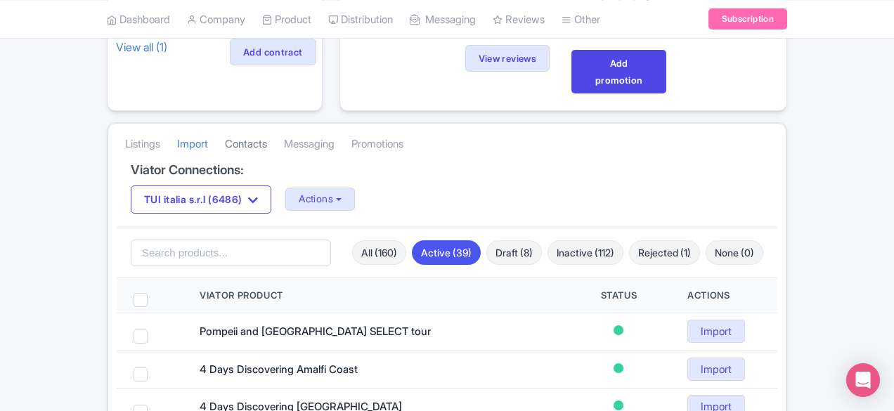
click at [225, 126] on link "Contacts" at bounding box center [246, 144] width 42 height 39
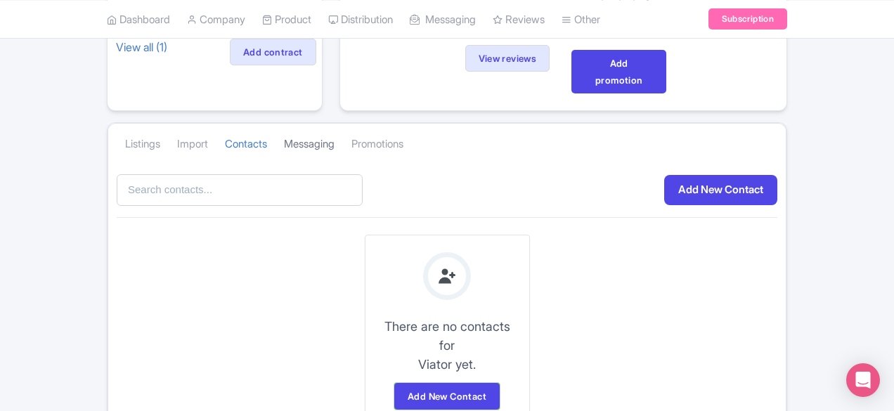
click at [284, 125] on link "Messaging" at bounding box center [309, 144] width 51 height 39
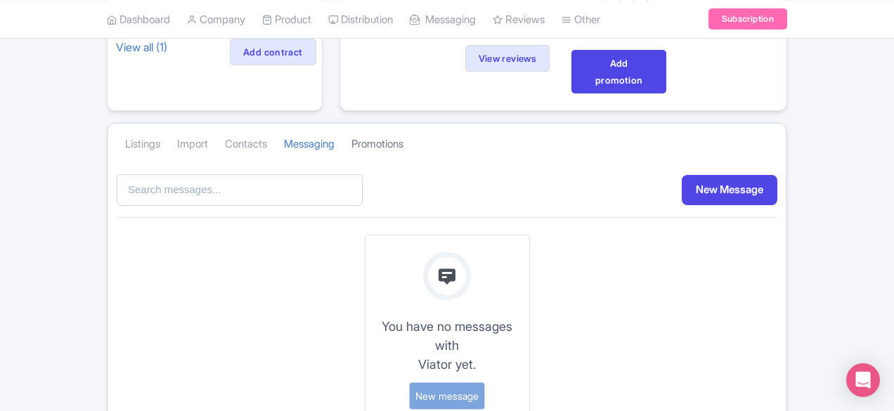
click at [352, 125] on link "Promotions" at bounding box center [378, 144] width 52 height 39
click at [225, 125] on link "Contacts" at bounding box center [246, 144] width 42 height 39
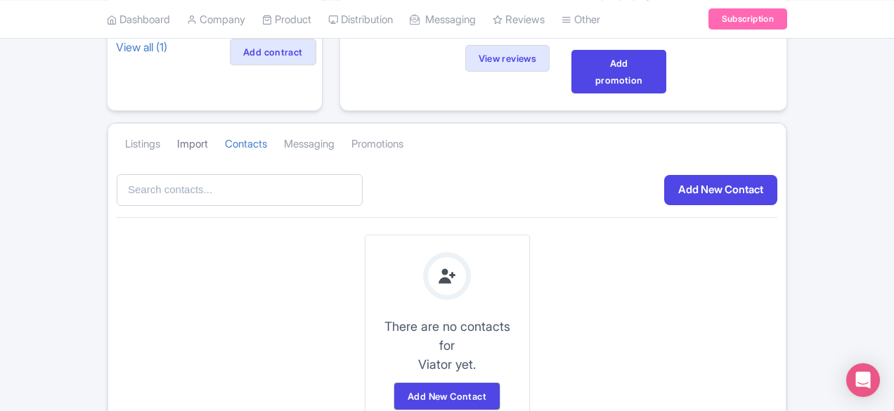
click at [177, 125] on link "Import" at bounding box center [192, 144] width 31 height 39
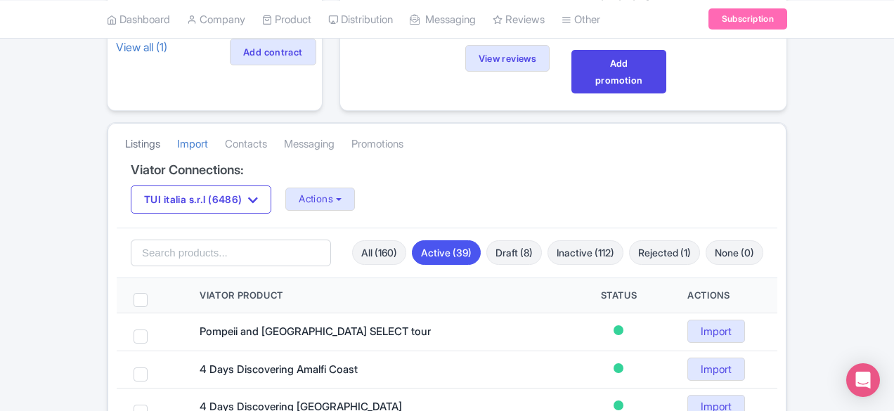
click at [125, 125] on link "Listings" at bounding box center [142, 144] width 35 height 39
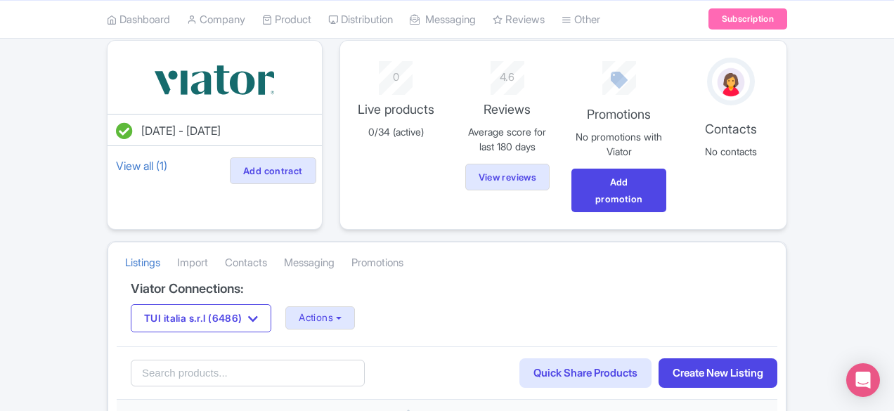
scroll to position [70, 0]
